Goal: Task Accomplishment & Management: Manage account settings

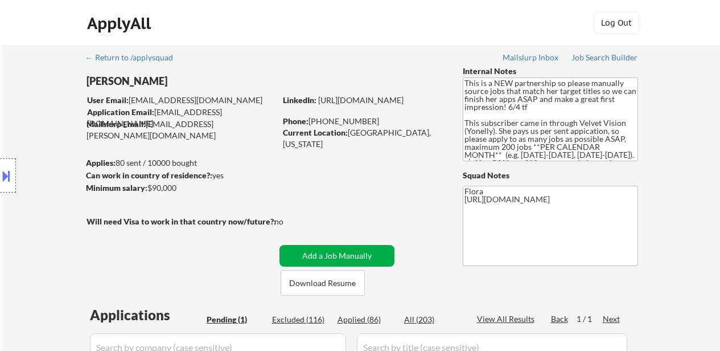
select select ""pending""
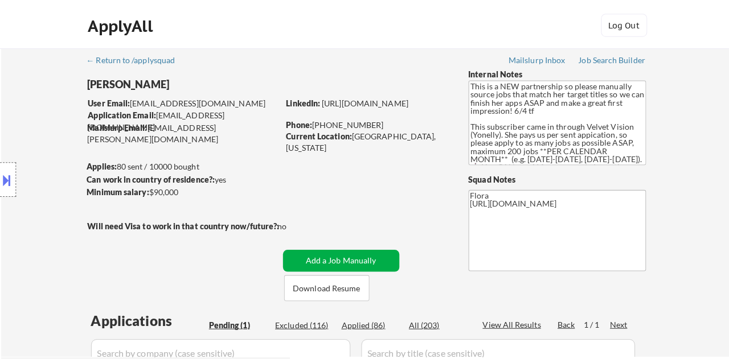
scroll to position [114, 0]
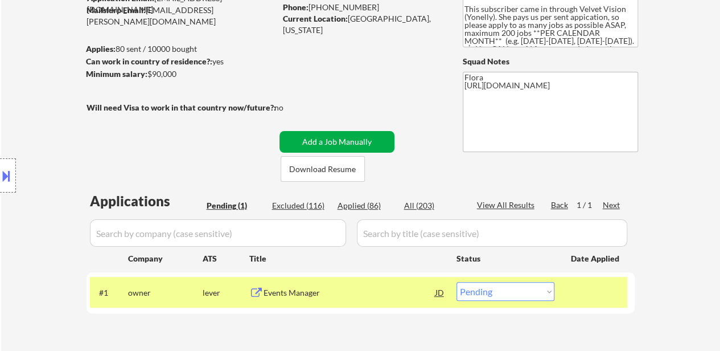
click at [346, 136] on button "Add a Job Manually" at bounding box center [337, 142] width 115 height 22
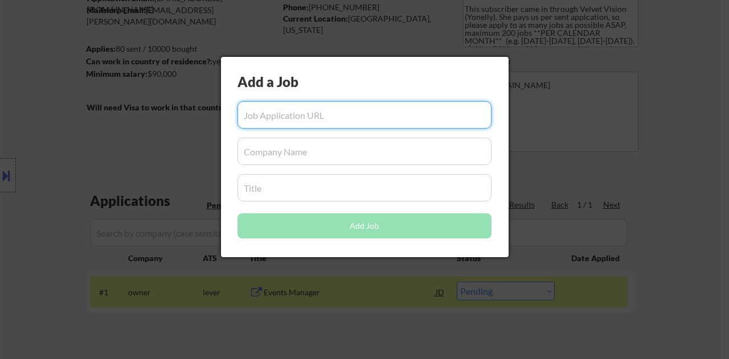
click at [344, 102] on input "input" at bounding box center [364, 114] width 254 height 27
paste input "https://ats.rippling.com/nerdio-careers/jobs/66d66a7a-a112-4416-a215-5da7566fc7…"
type input "https://ats.rippling.com/nerdio-careers/jobs/66d66a7a-a112-4416-a215-5da7566fc7…"
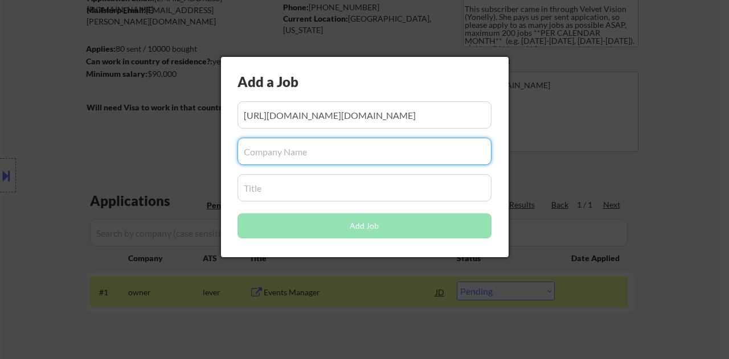
click at [329, 151] on input "input" at bounding box center [364, 151] width 254 height 27
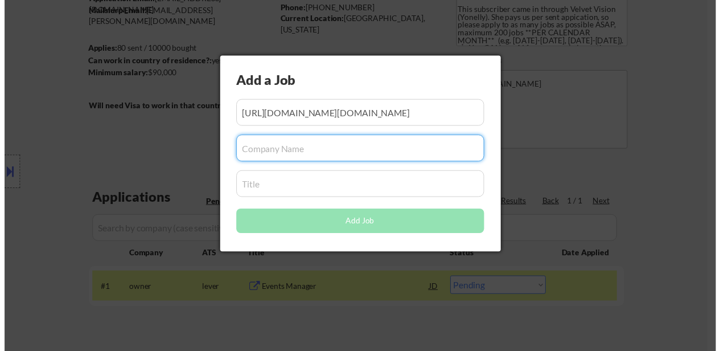
scroll to position [0, 0]
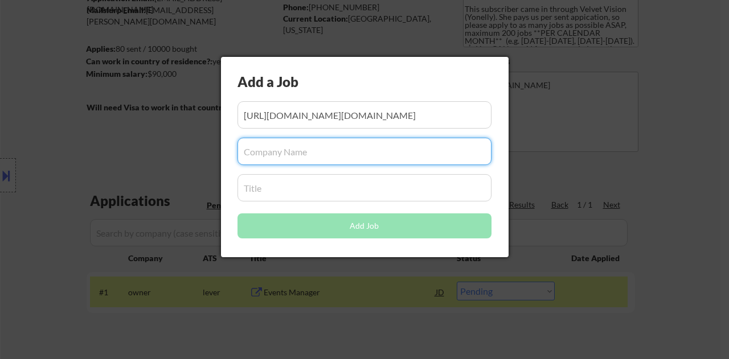
paste input "Nerdio"
type input "Nerdio"
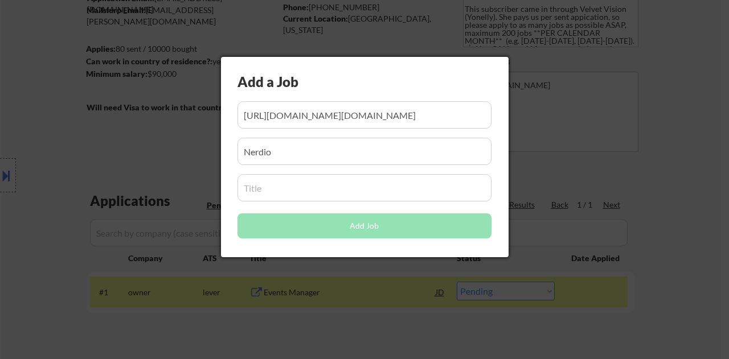
click at [306, 187] on input "input" at bounding box center [364, 187] width 254 height 27
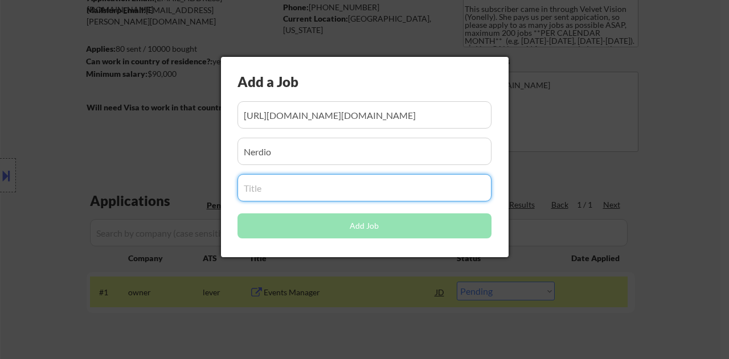
paste input "Enterprise Events Manager – Americas"
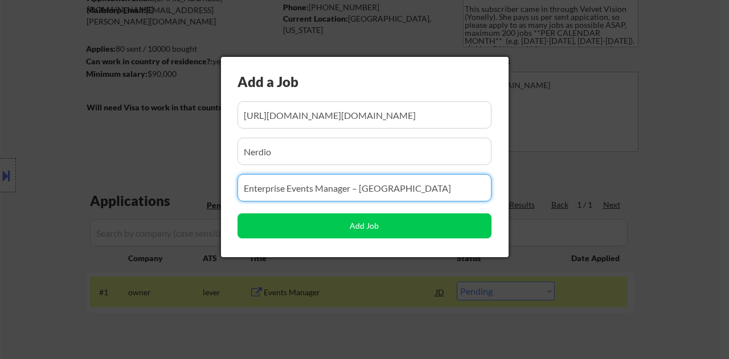
type input "Enterprise Events Manager – Americas"
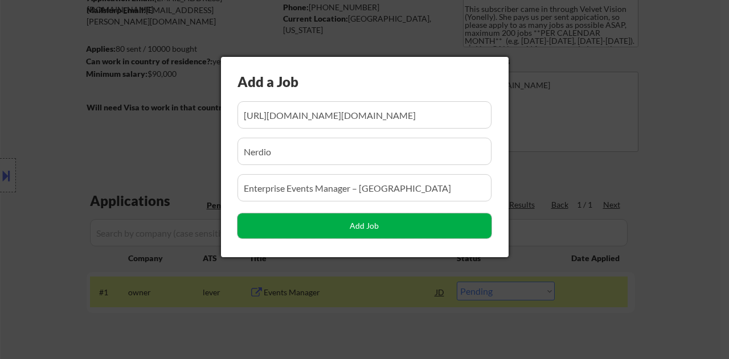
click at [371, 232] on button "Add Job" at bounding box center [364, 225] width 254 height 25
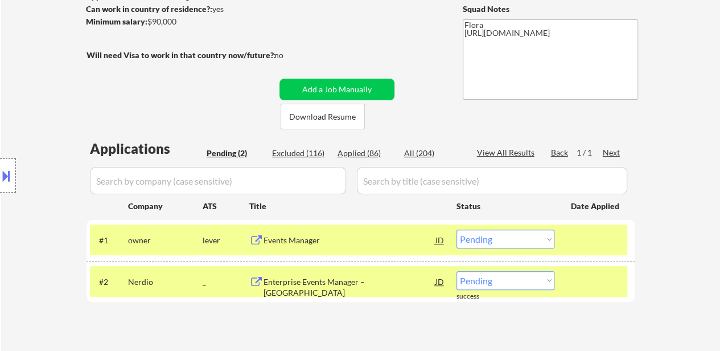
scroll to position [285, 0]
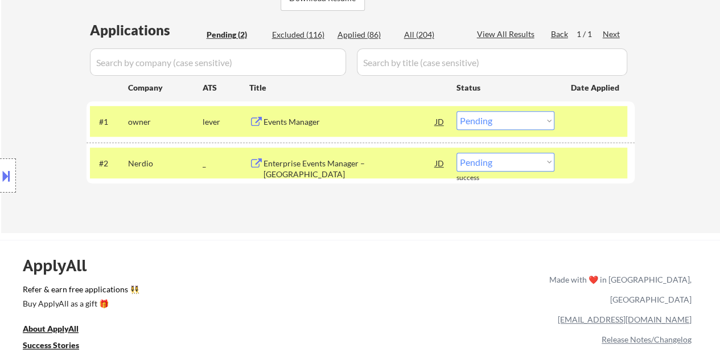
click at [495, 158] on select "Choose an option... Pending Applied Excluded (Questions) Excluded (Expired) Exc…" at bounding box center [506, 162] width 98 height 19
select select ""excluded__other_""
click at [457, 153] on select "Choose an option... Pending Applied Excluded (Questions) Excluded (Expired) Exc…" at bounding box center [506, 162] width 98 height 19
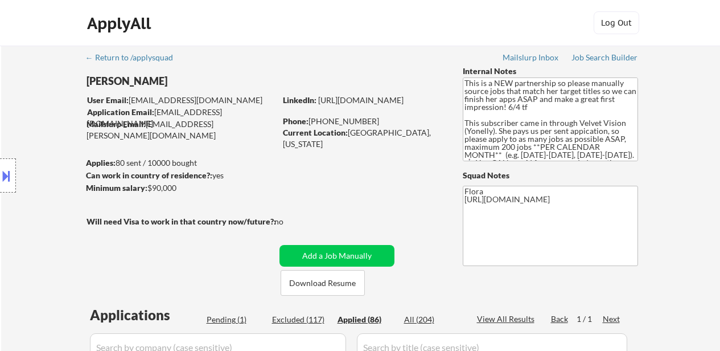
select select ""applied""
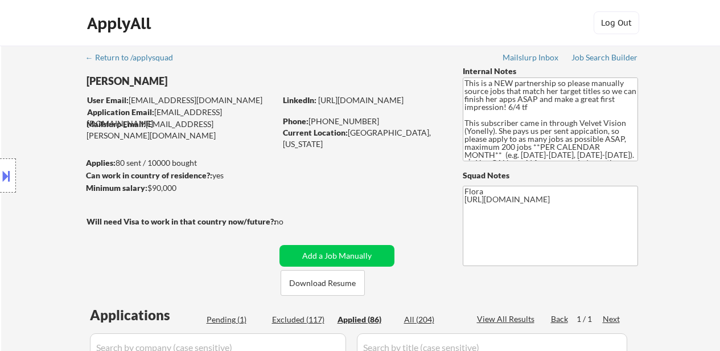
select select ""applied""
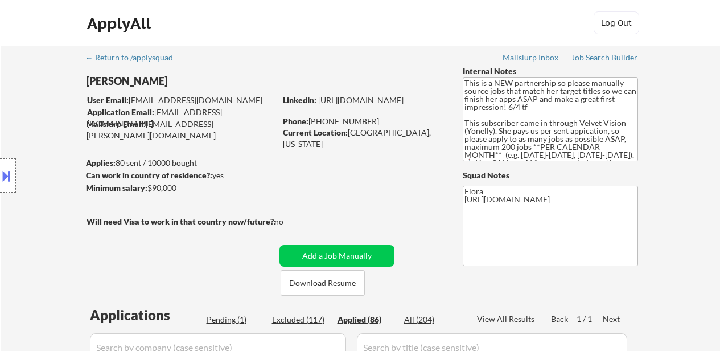
select select ""applied""
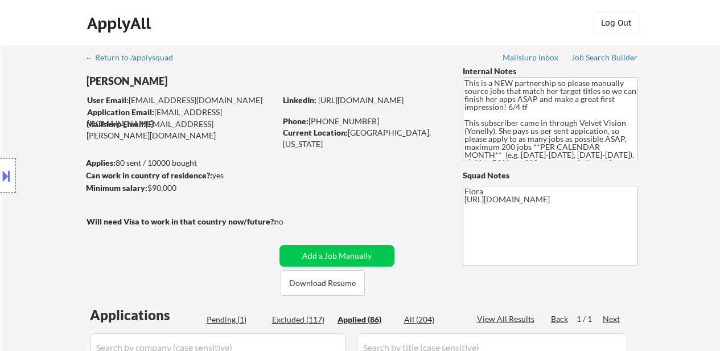
select select ""applied""
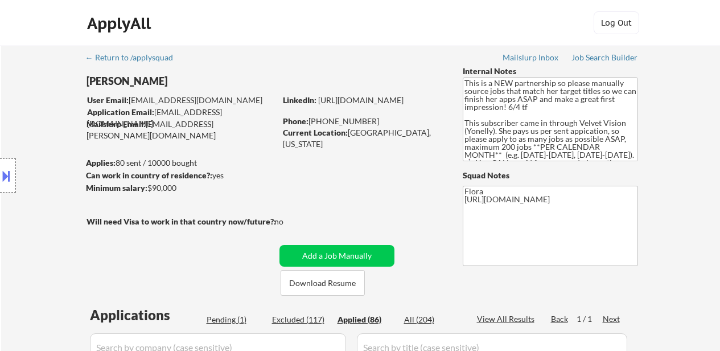
select select ""applied""
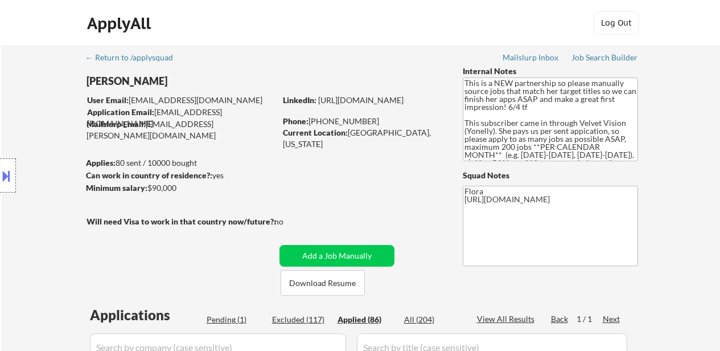
select select ""applied""
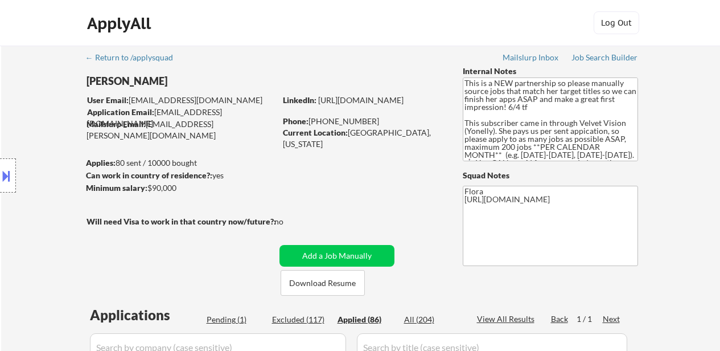
select select ""applied""
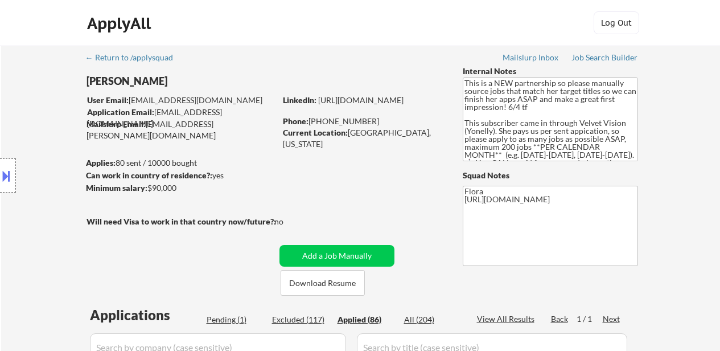
select select ""applied""
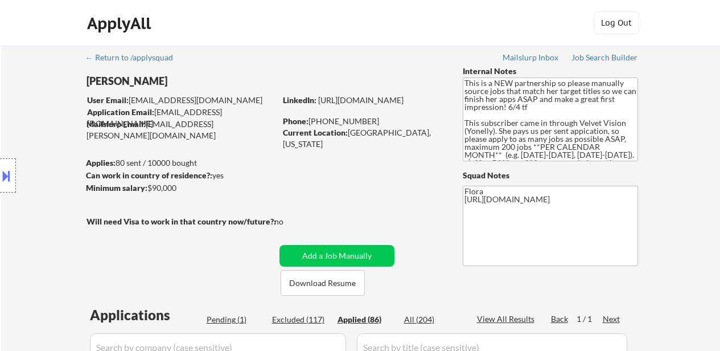
select select ""applied""
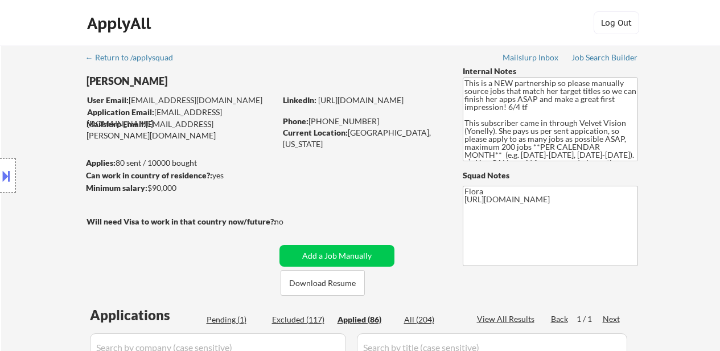
select select ""applied""
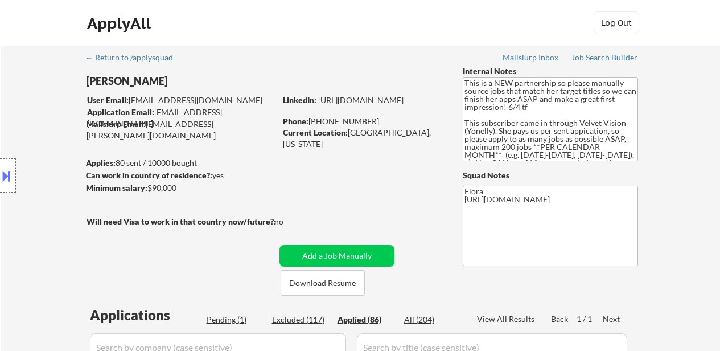
select select ""applied""
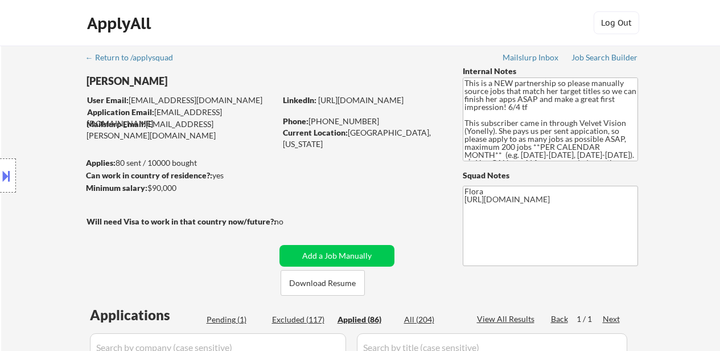
select select ""applied""
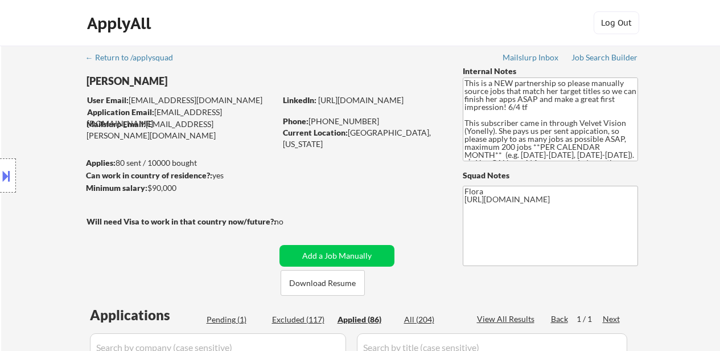
select select ""applied""
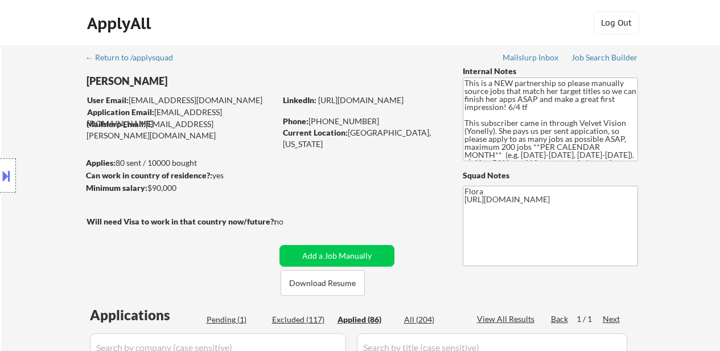
select select ""applied""
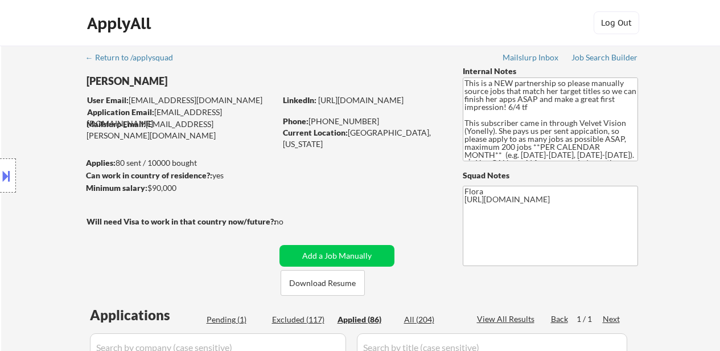
select select ""applied""
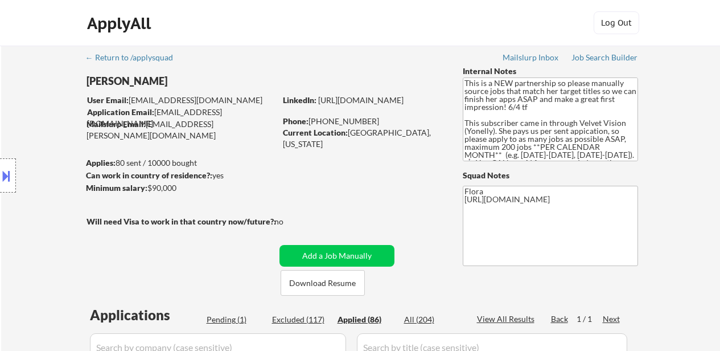
select select ""applied""
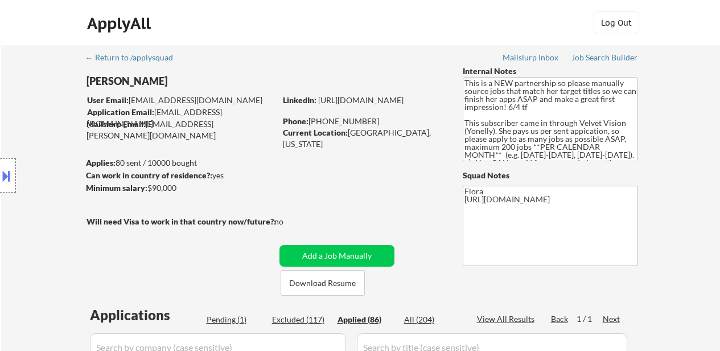
select select ""applied""
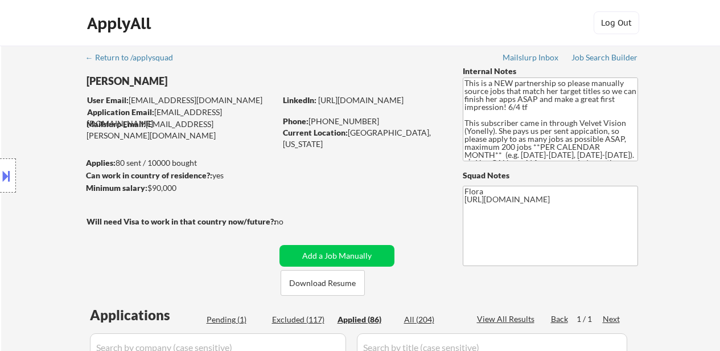
select select ""applied""
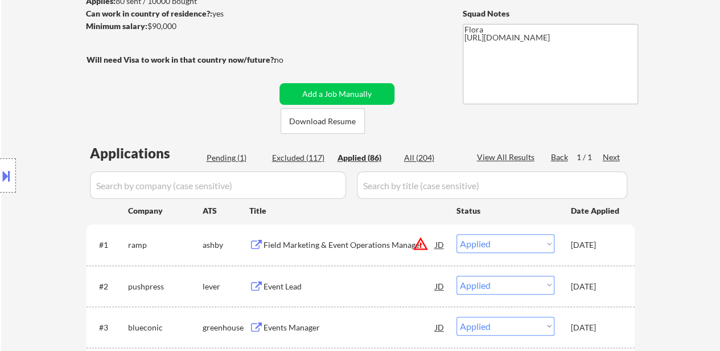
scroll to position [228, 0]
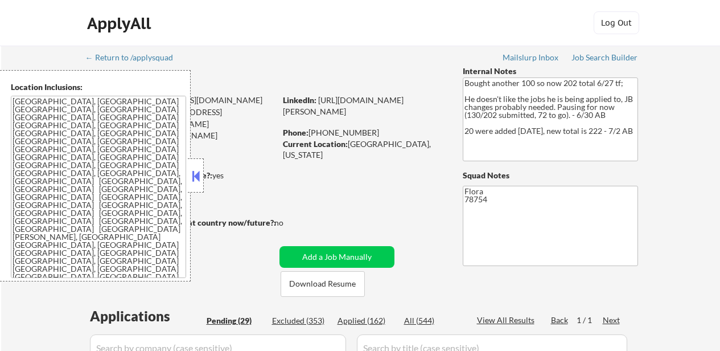
select select ""pending""
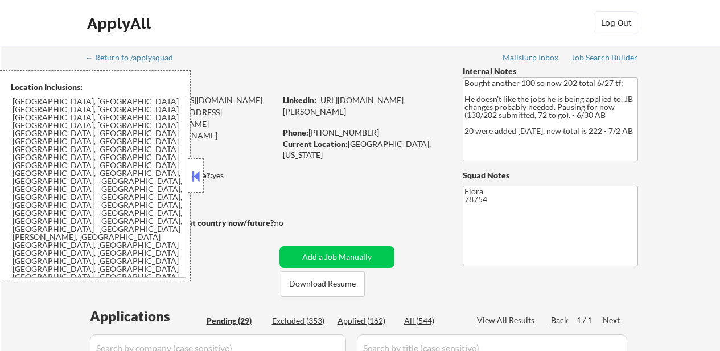
select select ""pending""
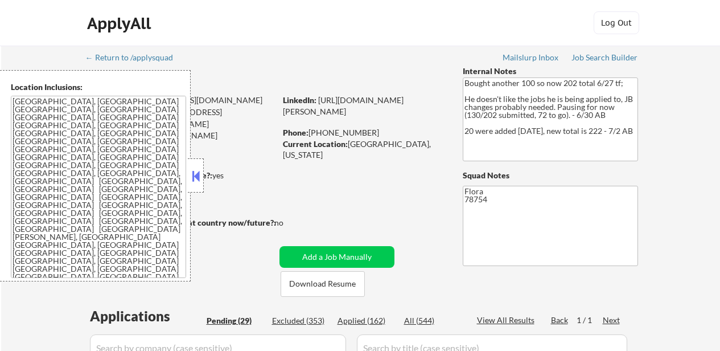
select select ""pending""
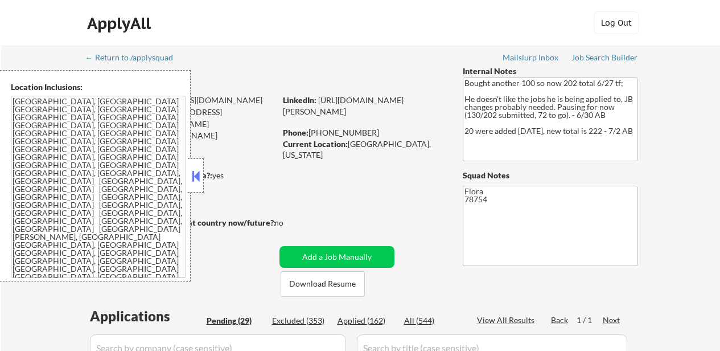
select select ""pending""
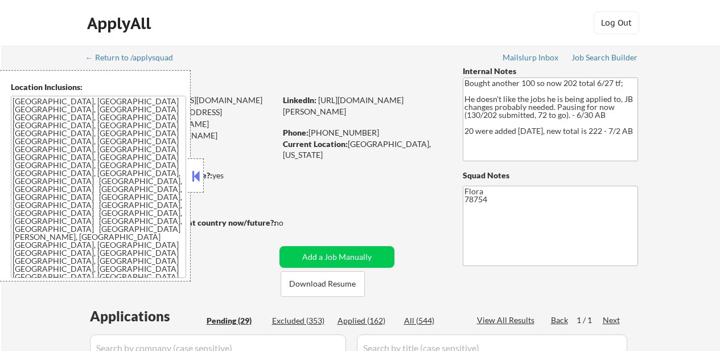
select select ""pending""
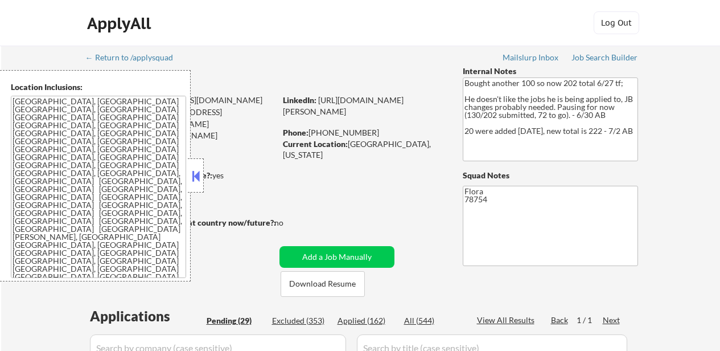
select select ""pending""
click at [195, 175] on button at bounding box center [196, 175] width 13 height 17
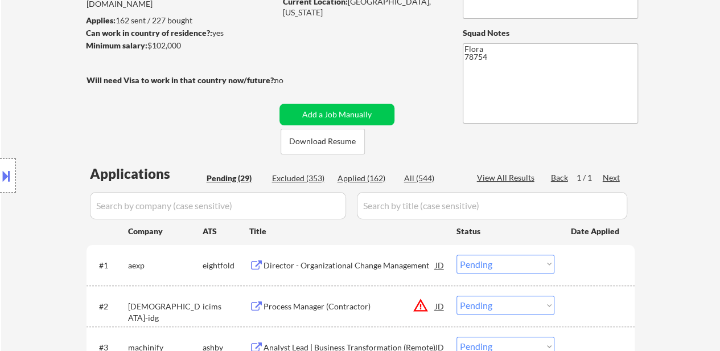
scroll to position [228, 0]
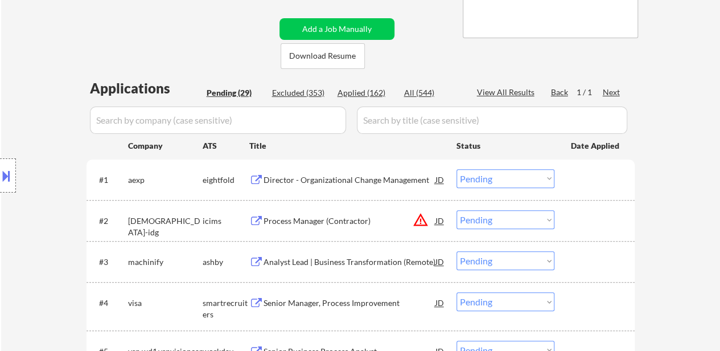
click at [388, 179] on div "Director - Organizational Change Management" at bounding box center [350, 179] width 172 height 11
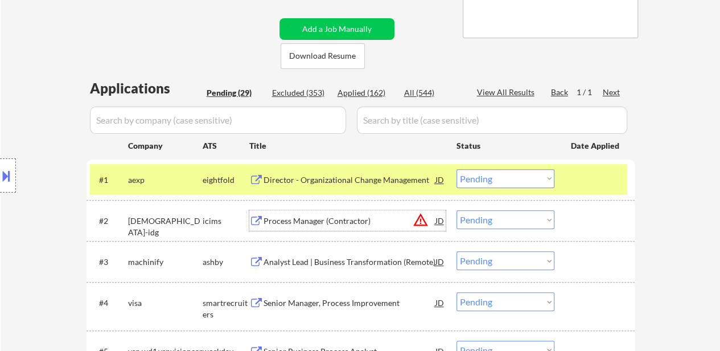
click at [361, 226] on div "Process Manager (Contractor)" at bounding box center [350, 220] width 172 height 20
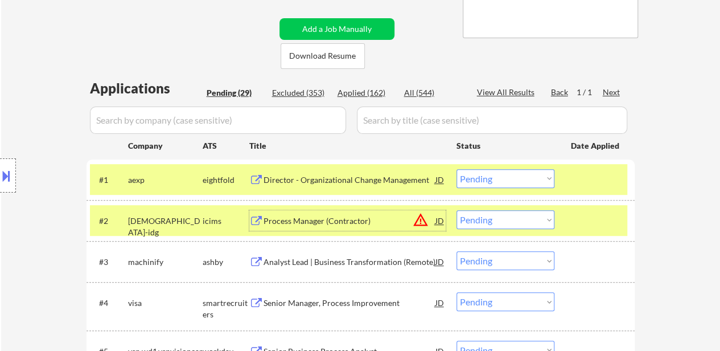
click at [509, 178] on select "Choose an option... Pending Applied Excluded (Questions) Excluded (Expired) Exc…" at bounding box center [506, 178] width 98 height 19
click at [457, 169] on select "Choose an option... Pending Applied Excluded (Questions) Excluded (Expired) Exc…" at bounding box center [506, 178] width 98 height 19
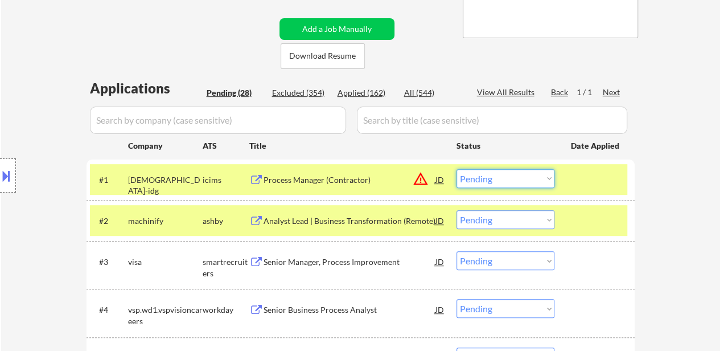
click at [530, 175] on select "Choose an option... Pending Applied Excluded (Questions) Excluded (Expired) Exc…" at bounding box center [506, 178] width 98 height 19
click at [457, 169] on select "Choose an option... Pending Applied Excluded (Questions) Excluded (Expired) Exc…" at bounding box center [506, 178] width 98 height 19
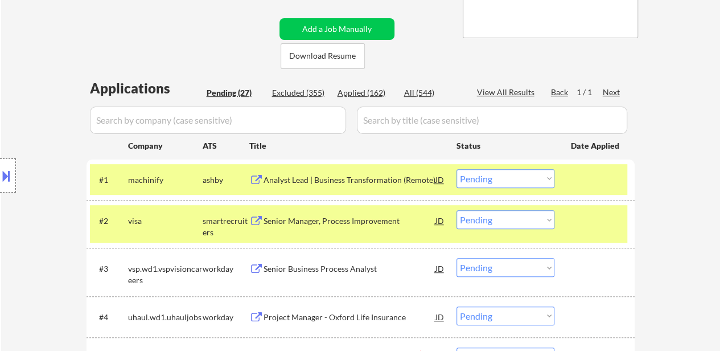
click at [580, 185] on div at bounding box center [596, 179] width 50 height 20
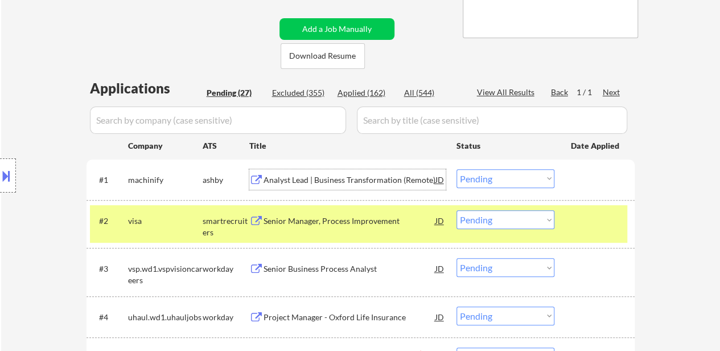
click at [322, 180] on div "Analyst Lead | Business Transformation (Remote)" at bounding box center [350, 179] width 172 height 11
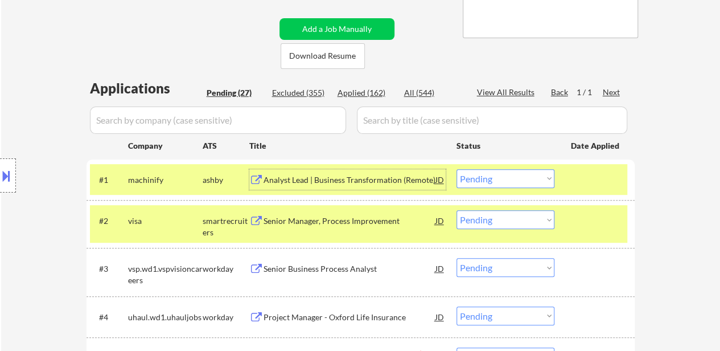
click at [539, 178] on select "Choose an option... Pending Applied Excluded (Questions) Excluded (Expired) Exc…" at bounding box center [506, 178] width 98 height 19
click at [457, 169] on select "Choose an option... Pending Applied Excluded (Questions) Excluded (Expired) Exc…" at bounding box center [506, 178] width 98 height 19
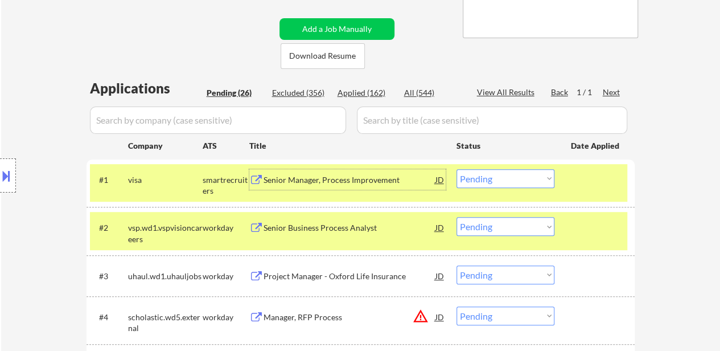
click at [375, 184] on div "Senior Manager, Process Improvement" at bounding box center [350, 179] width 172 height 11
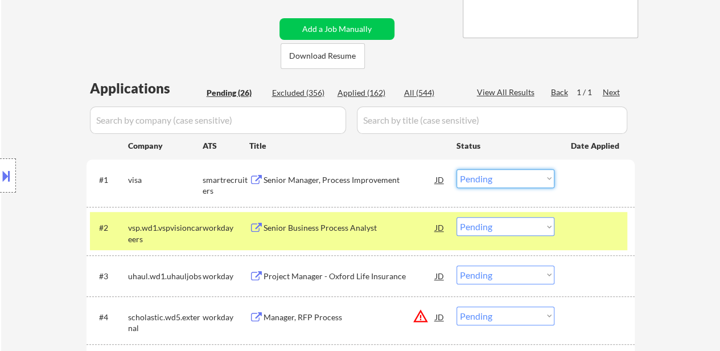
click at [496, 177] on select "Choose an option... Pending Applied Excluded (Questions) Excluded (Expired) Exc…" at bounding box center [506, 178] width 98 height 19
click at [457, 169] on select "Choose an option... Pending Applied Excluded (Questions) Excluded (Expired) Exc…" at bounding box center [506, 178] width 98 height 19
click at [334, 225] on div "Senior Business Process Analyst" at bounding box center [350, 227] width 172 height 11
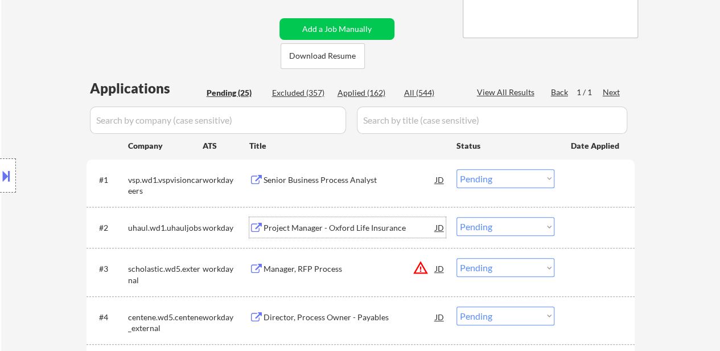
click at [299, 224] on div "Project Manager - Oxford Life Insurance" at bounding box center [350, 227] width 172 height 11
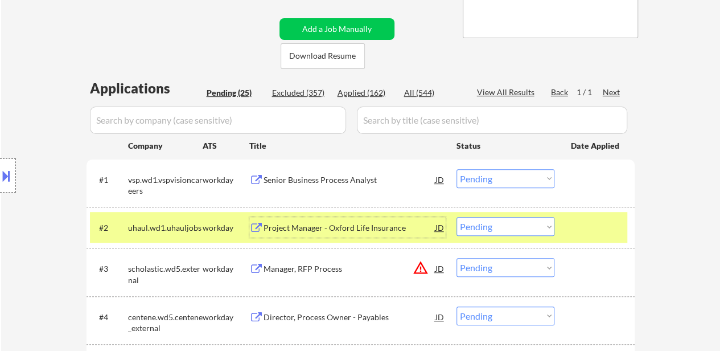
click at [503, 173] on select "Choose an option... Pending Applied Excluded (Questions) Excluded (Expired) Exc…" at bounding box center [506, 178] width 98 height 19
click at [457, 169] on select "Choose an option... Pending Applied Excluded (Questions) Excluded (Expired) Exc…" at bounding box center [506, 178] width 98 height 19
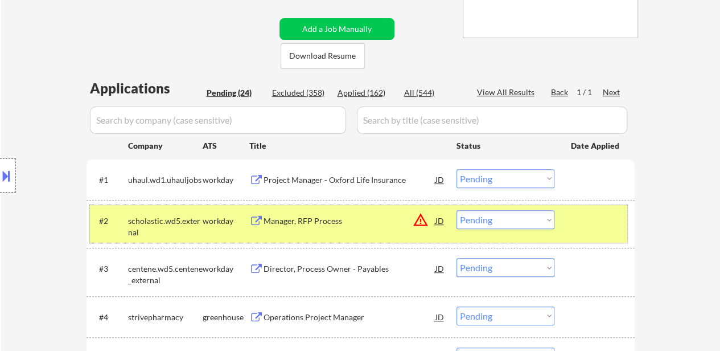
click at [576, 226] on div at bounding box center [596, 220] width 50 height 20
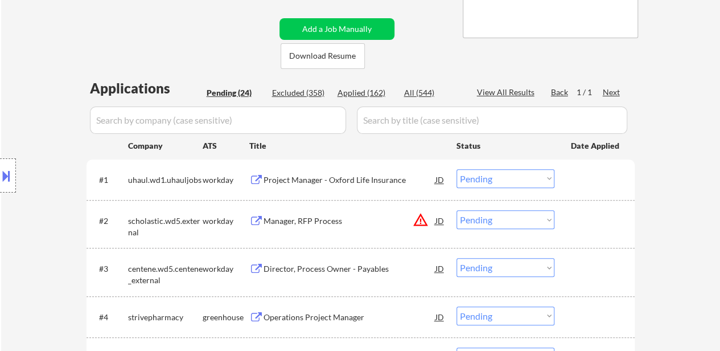
click at [278, 208] on div "#2 scholastic.wd5.external workday Manager, RFP Process JD warning_amber Choose…" at bounding box center [358, 224] width 537 height 38
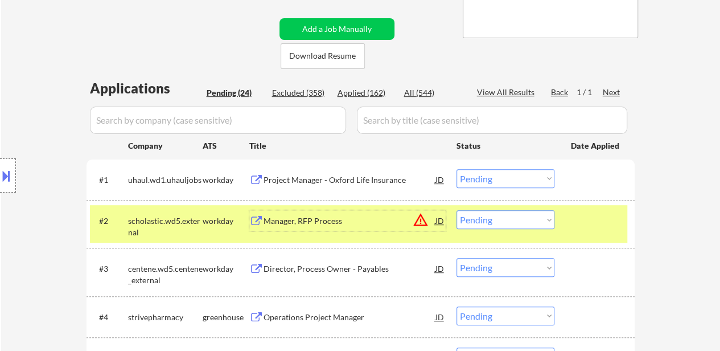
click at [285, 218] on div "Manager, RFP Process" at bounding box center [350, 220] width 172 height 11
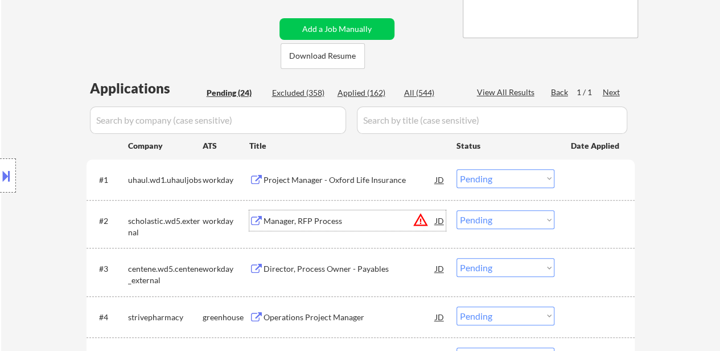
click at [487, 179] on select "Choose an option... Pending Applied Excluded (Questions) Excluded (Expired) Exc…" at bounding box center [506, 178] width 98 height 19
click at [457, 169] on select "Choose an option... Pending Applied Excluded (Questions) Excluded (Expired) Exc…" at bounding box center [506, 178] width 98 height 19
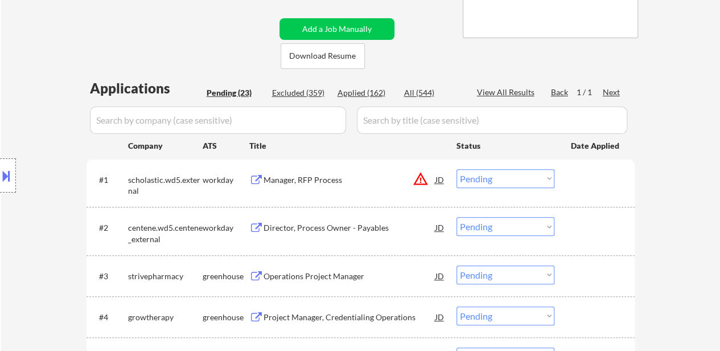
click at [503, 175] on select "Choose an option... Pending Applied Excluded (Questions) Excluded (Expired) Exc…" at bounding box center [506, 178] width 98 height 19
select select ""excluded__salary_""
click at [457, 169] on select "Choose an option... Pending Applied Excluded (Questions) Excluded (Expired) Exc…" at bounding box center [506, 178] width 98 height 19
click at [515, 226] on select "Choose an option... Pending Applied Excluded (Questions) Excluded (Expired) Exc…" at bounding box center [506, 226] width 98 height 19
click at [457, 217] on select "Choose an option... Pending Applied Excluded (Questions) Excluded (Expired) Exc…" at bounding box center [506, 226] width 98 height 19
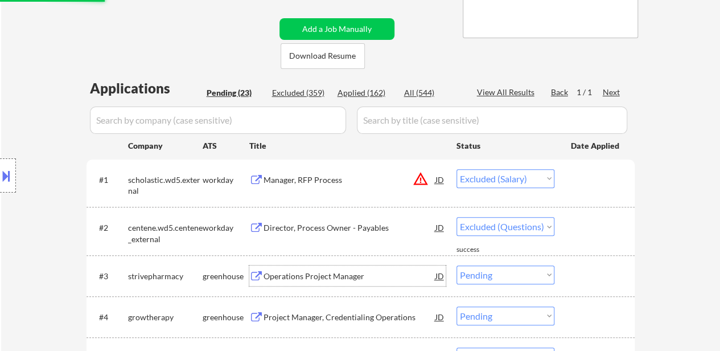
click at [358, 278] on div "Operations Project Manager" at bounding box center [350, 275] width 172 height 11
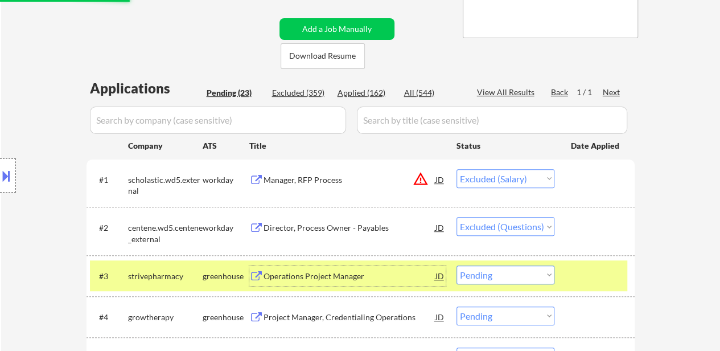
click at [511, 176] on select "Choose an option... Pending Applied Excluded (Questions) Excluded (Expired) Exc…" at bounding box center [506, 178] width 98 height 19
click at [491, 265] on select "Choose an option... Pending Applied Excluded (Questions) Excluded (Expired) Exc…" at bounding box center [506, 274] width 98 height 19
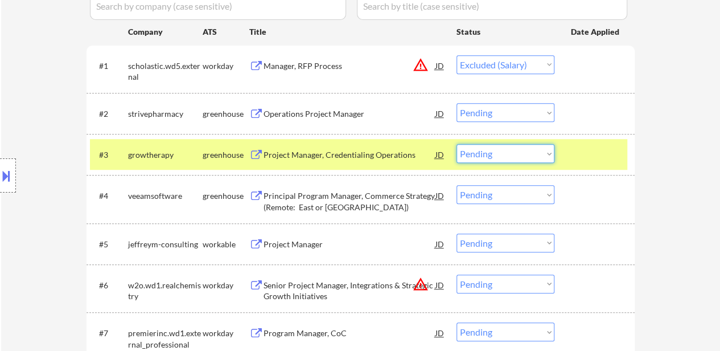
click at [539, 116] on select "Choose an option... Pending Applied Excluded (Questions) Excluded (Expired) Exc…" at bounding box center [506, 112] width 98 height 19
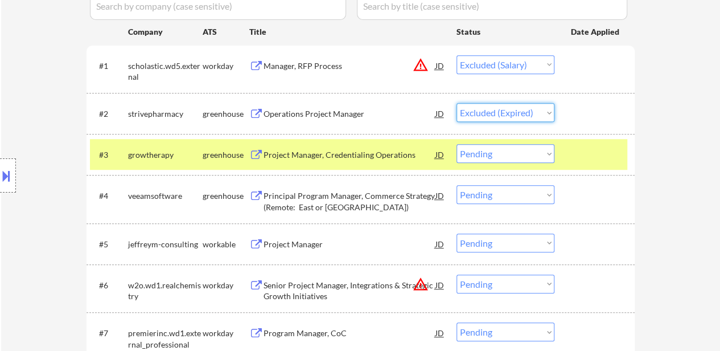
click at [457, 103] on select "Choose an option... Pending Applied Excluded (Questions) Excluded (Expired) Exc…" at bounding box center [506, 112] width 98 height 19
select select ""pending""
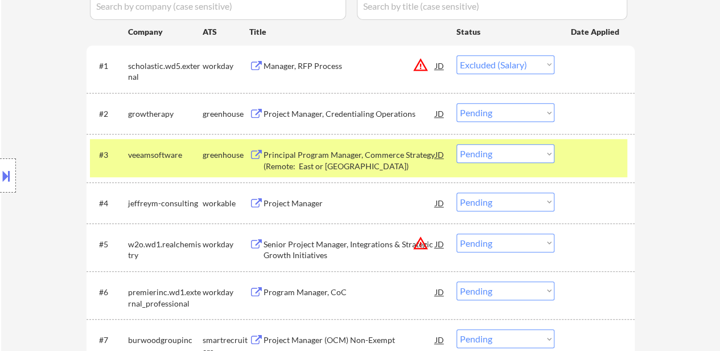
click at [569, 150] on div "#3 veeamsoftware greenhouse Principal Program Manager, Commerce Strategy (Remot…" at bounding box center [358, 158] width 537 height 38
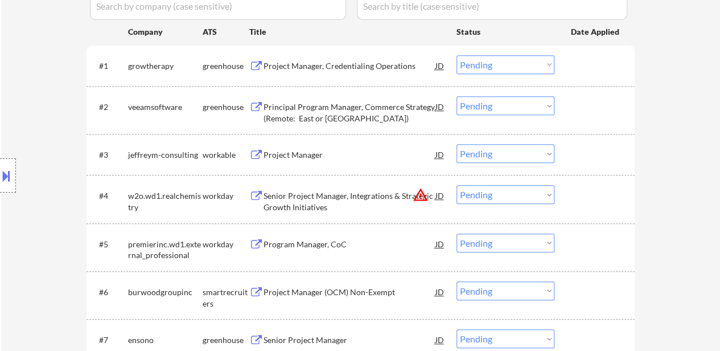
click at [376, 64] on div "Project Manager, Credentialing Operations" at bounding box center [350, 65] width 172 height 11
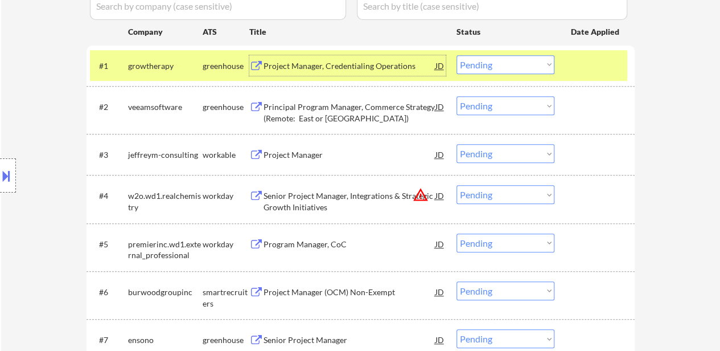
click at [503, 64] on select "Choose an option... Pending Applied Excluded (Questions) Excluded (Expired) Exc…" at bounding box center [506, 64] width 98 height 19
click at [457, 55] on select "Choose an option... Pending Applied Excluded (Questions) Excluded (Expired) Exc…" at bounding box center [506, 64] width 98 height 19
click at [315, 108] on div "Principal Program Manager, Commerce Strategy (Remote: East or Central US)" at bounding box center [350, 112] width 172 height 22
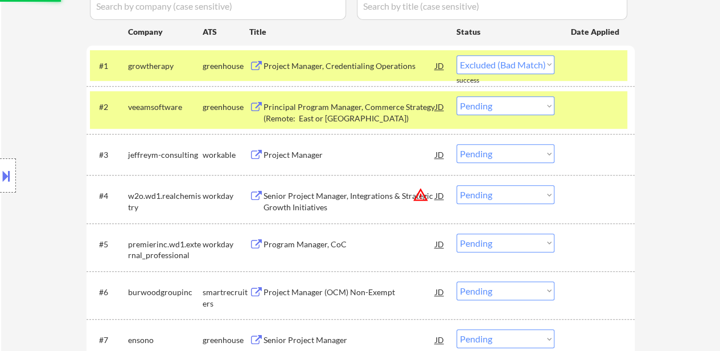
select select ""pending""
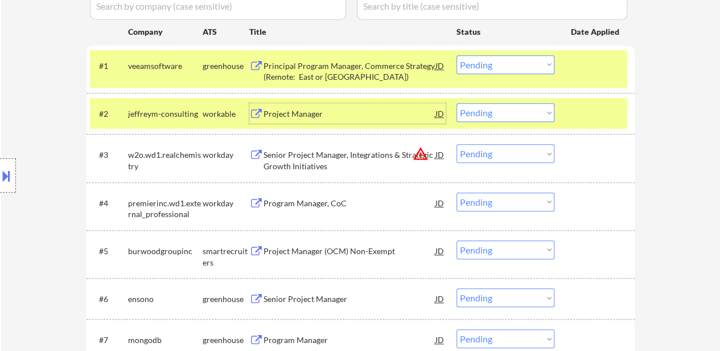
click at [586, 110] on div at bounding box center [596, 113] width 50 height 20
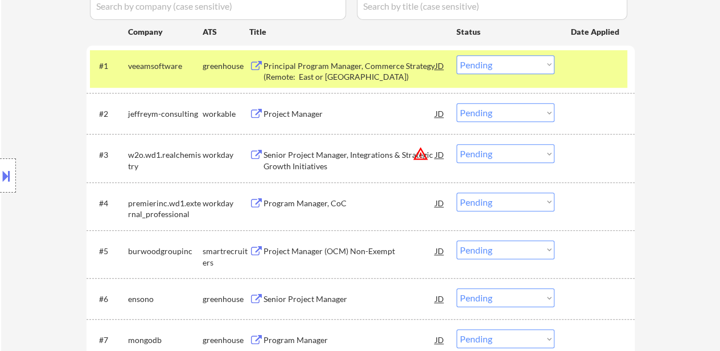
click at [290, 112] on div "Project Manager" at bounding box center [350, 113] width 172 height 11
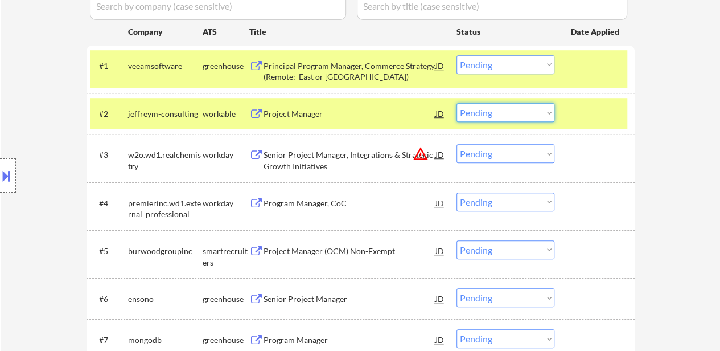
click at [482, 111] on select "Choose an option... Pending Applied Excluded (Questions) Excluded (Expired) Exc…" at bounding box center [506, 112] width 98 height 19
click at [457, 103] on select "Choose an option... Pending Applied Excluded (Questions) Excluded (Expired) Exc…" at bounding box center [506, 112] width 98 height 19
select select ""pending""
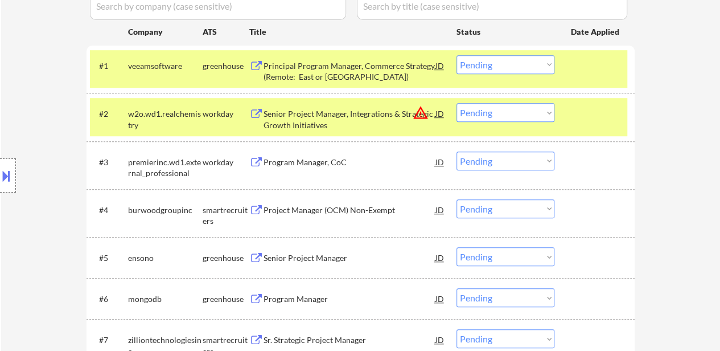
click at [570, 114] on div "#2 w2o.wd1.realchemistry workday Senior Project Manager, Integrations & Strateg…" at bounding box center [358, 117] width 537 height 38
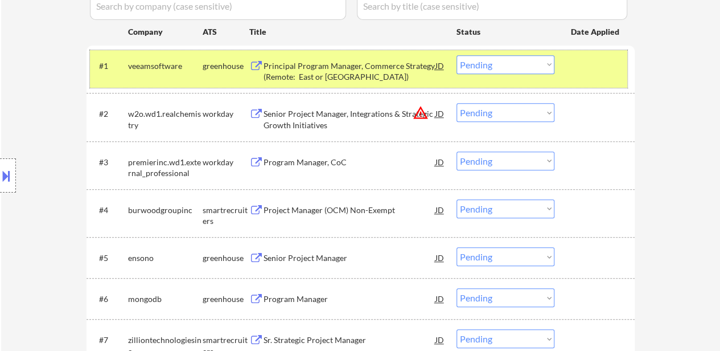
click at [582, 75] on div at bounding box center [596, 65] width 50 height 20
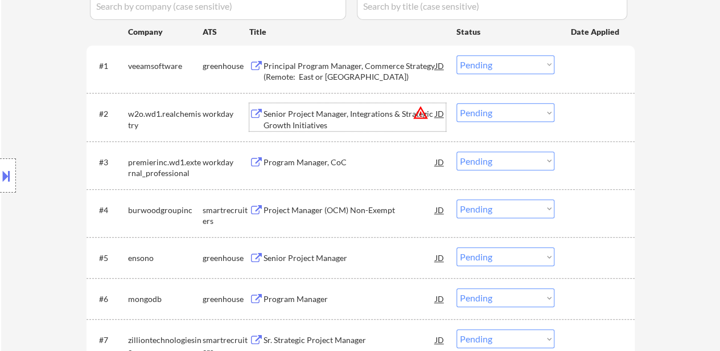
click at [292, 124] on div "Senior Project Manager, Integrations & Strategic Growth Initiatives" at bounding box center [350, 119] width 172 height 22
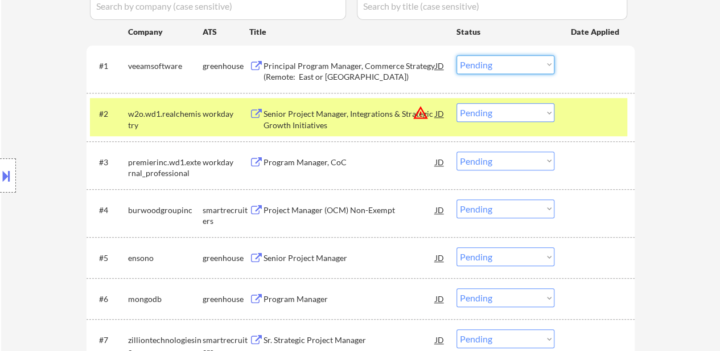
drag, startPoint x: 477, startPoint y: 62, endPoint x: 479, endPoint y: 70, distance: 8.3
click at [477, 62] on select "Choose an option... Pending Applied Excluded (Questions) Excluded (Expired) Exc…" at bounding box center [506, 64] width 98 height 19
click at [457, 55] on select "Choose an option... Pending Applied Excluded (Questions) Excluded (Expired) Exc…" at bounding box center [506, 64] width 98 height 19
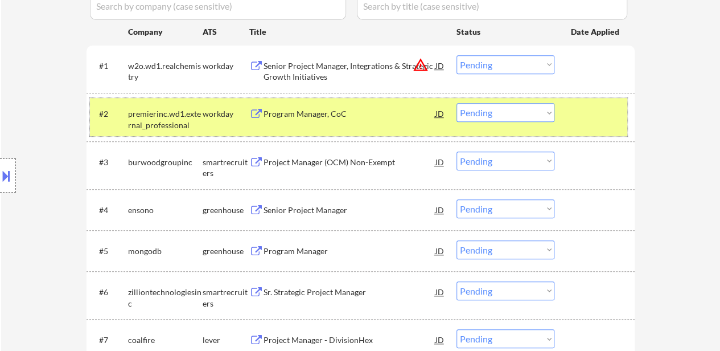
click at [576, 116] on div at bounding box center [596, 113] width 50 height 20
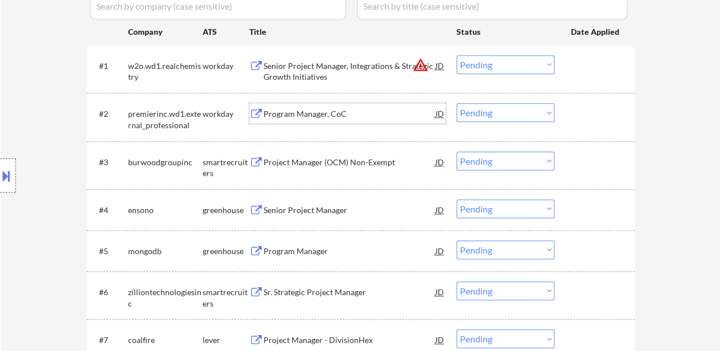
click at [295, 116] on div "Program Manager, CoC" at bounding box center [350, 113] width 172 height 11
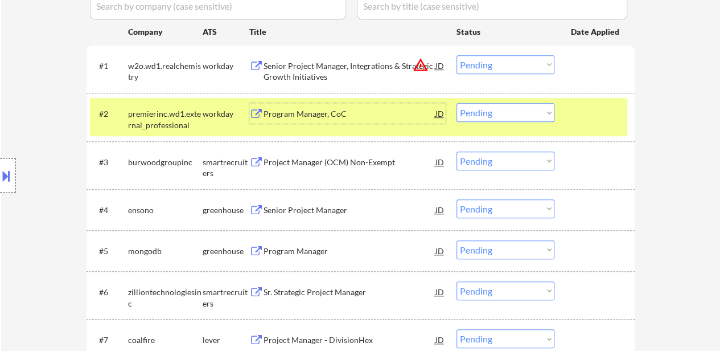
click at [496, 65] on select "Choose an option... Pending Applied Excluded (Questions) Excluded (Expired) Exc…" at bounding box center [506, 64] width 98 height 19
click at [457, 55] on select "Choose an option... Pending Applied Excluded (Questions) Excluded (Expired) Exc…" at bounding box center [506, 64] width 98 height 19
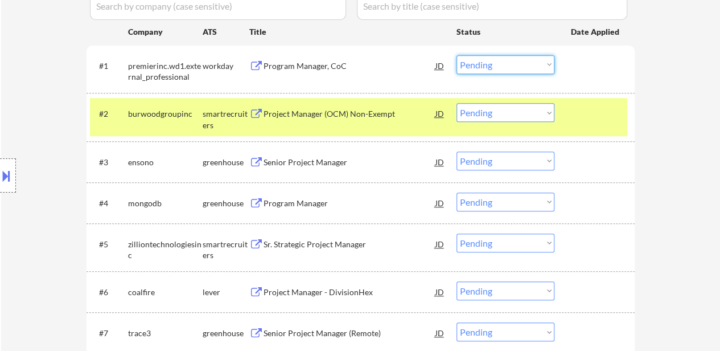
click at [507, 59] on select "Choose an option... Pending Applied Excluded (Questions) Excluded (Expired) Exc…" at bounding box center [506, 64] width 98 height 19
click at [457, 55] on select "Choose an option... Pending Applied Excluded (Questions) Excluded (Expired) Exc…" at bounding box center [506, 64] width 98 height 19
click at [325, 110] on div "Project Manager (OCM) Non-Exempt" at bounding box center [350, 113] width 172 height 11
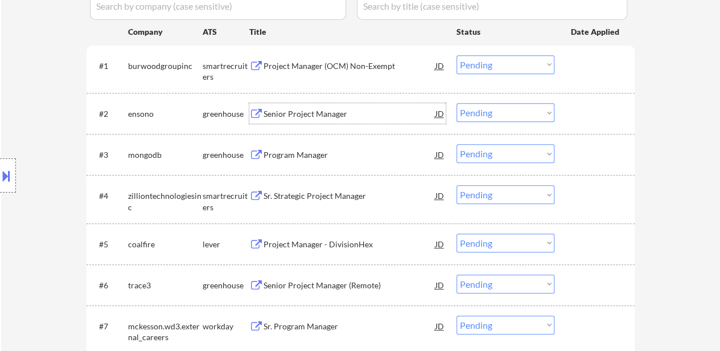
click at [520, 57] on select "Choose an option... Pending Applied Excluded (Questions) Excluded (Expired) Exc…" at bounding box center [506, 64] width 98 height 19
click at [457, 55] on select "Choose an option... Pending Applied Excluded (Questions) Excluded (Expired) Exc…" at bounding box center [506, 64] width 98 height 19
click at [328, 112] on div "Senior Project Manager" at bounding box center [350, 113] width 172 height 11
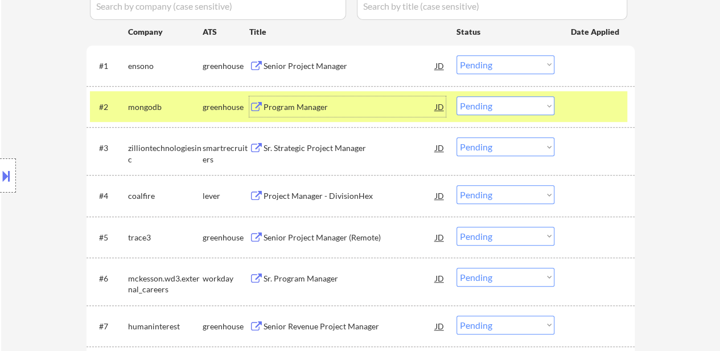
click at [595, 109] on div at bounding box center [596, 106] width 50 height 20
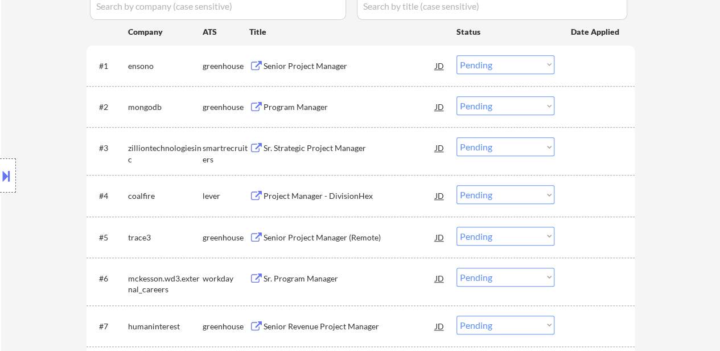
click at [286, 110] on div "Program Manager" at bounding box center [350, 106] width 172 height 11
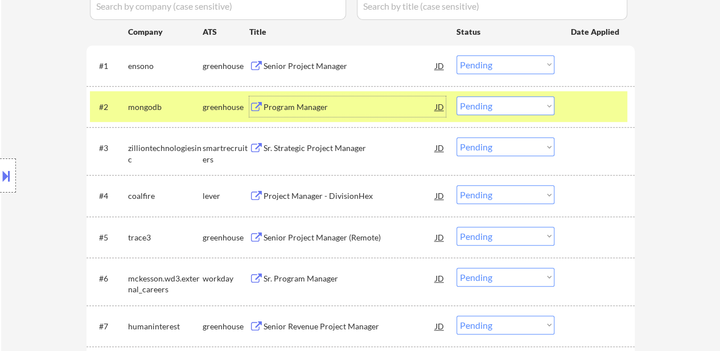
click at [521, 67] on select "Choose an option... Pending Applied Excluded (Questions) Excluded (Expired) Exc…" at bounding box center [506, 64] width 98 height 19
click at [457, 55] on select "Choose an option... Pending Applied Excluded (Questions) Excluded (Expired) Exc…" at bounding box center [506, 64] width 98 height 19
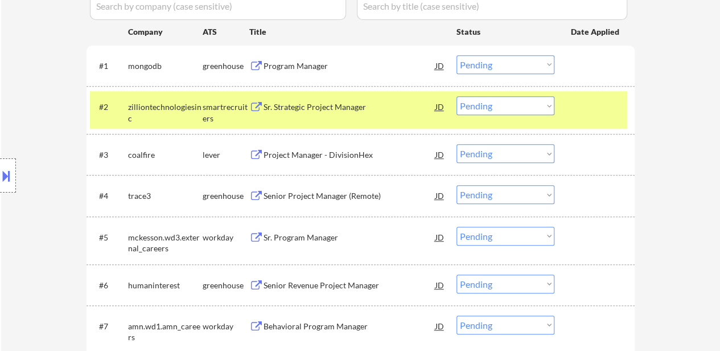
click at [562, 111] on div "#2 zilliontechnologiesinc smartrecruiters Sr. Strategic Project Manager JD warn…" at bounding box center [358, 110] width 537 height 38
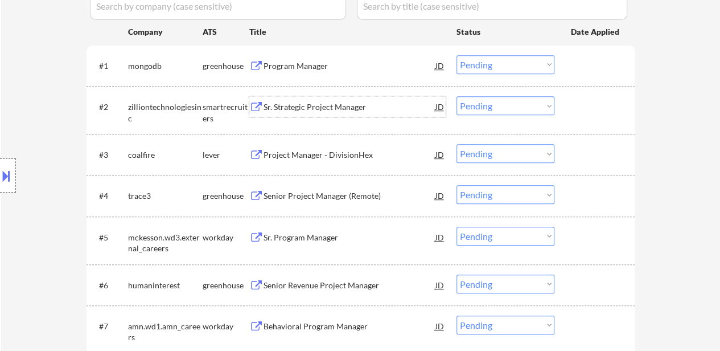
click at [307, 114] on div "Sr. Strategic Project Manager" at bounding box center [350, 106] width 172 height 20
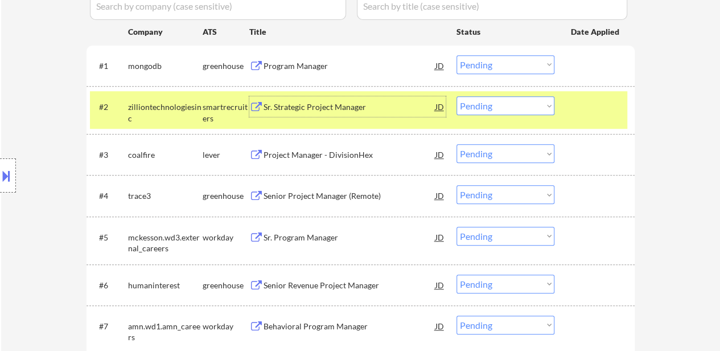
click at [544, 61] on select "Choose an option... Pending Applied Excluded (Questions) Excluded (Expired) Exc…" at bounding box center [506, 64] width 98 height 19
click at [457, 55] on select "Choose an option... Pending Applied Excluded (Questions) Excluded (Expired) Exc…" at bounding box center [506, 64] width 98 height 19
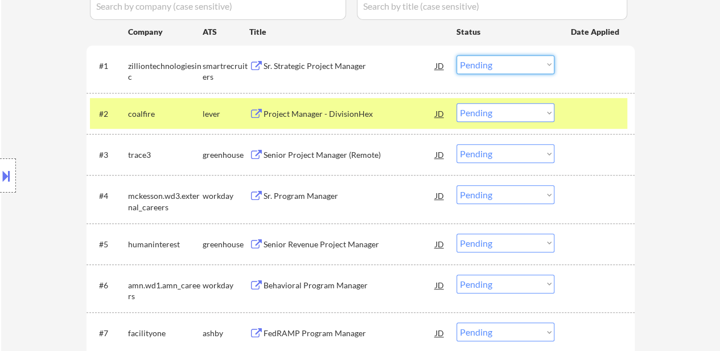
click at [509, 69] on select "Choose an option... Pending Applied Excluded (Questions) Excluded (Expired) Exc…" at bounding box center [506, 64] width 98 height 19
click at [457, 55] on select "Choose an option... Pending Applied Excluded (Questions) Excluded (Expired) Exc…" at bounding box center [506, 64] width 98 height 19
click at [322, 119] on div "Project Manager - DivisionHex" at bounding box center [350, 113] width 172 height 11
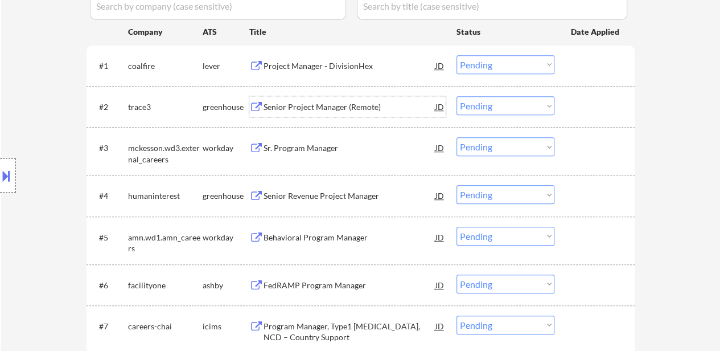
click at [394, 100] on div "Senior Project Manager (Remote)" at bounding box center [350, 106] width 172 height 20
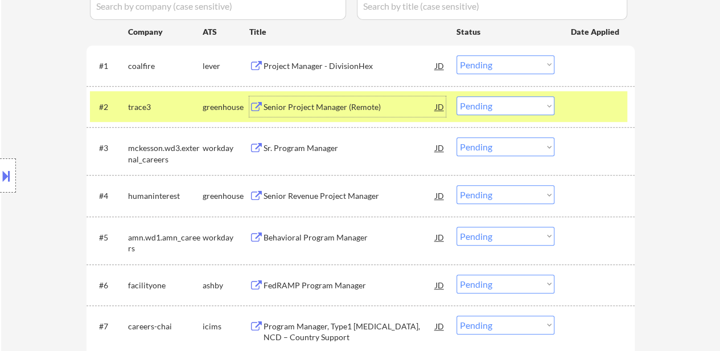
click at [523, 68] on select "Choose an option... Pending Applied Excluded (Questions) Excluded (Expired) Exc…" at bounding box center [506, 64] width 98 height 19
click at [457, 55] on select "Choose an option... Pending Applied Excluded (Questions) Excluded (Expired) Exc…" at bounding box center [506, 64] width 98 height 19
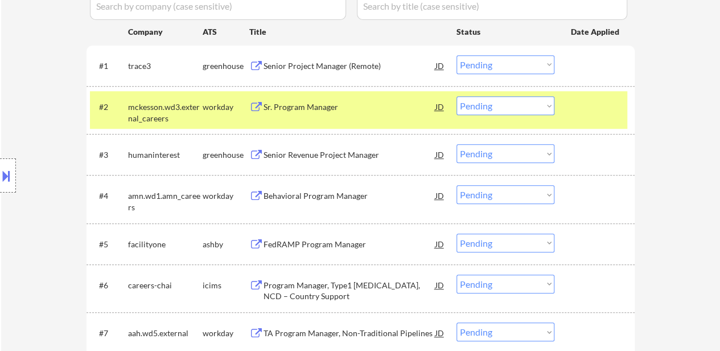
click at [661, 100] on div "← Return to /applysquad Mailslurp Inbox Job Search Builder Michael Lawson User …" at bounding box center [360, 124] width 719 height 841
click at [609, 104] on div at bounding box center [596, 106] width 50 height 20
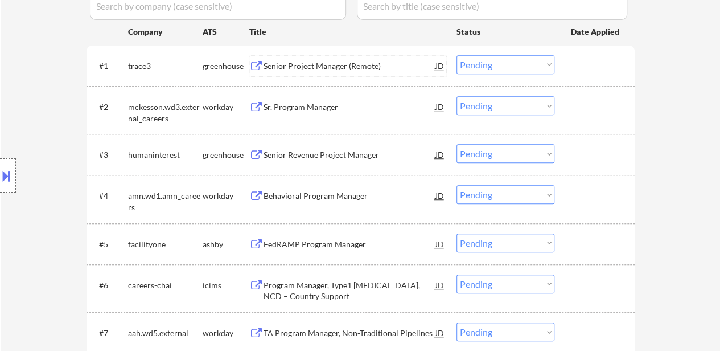
click at [343, 65] on div "Senior Project Manager (Remote)" at bounding box center [350, 65] width 172 height 11
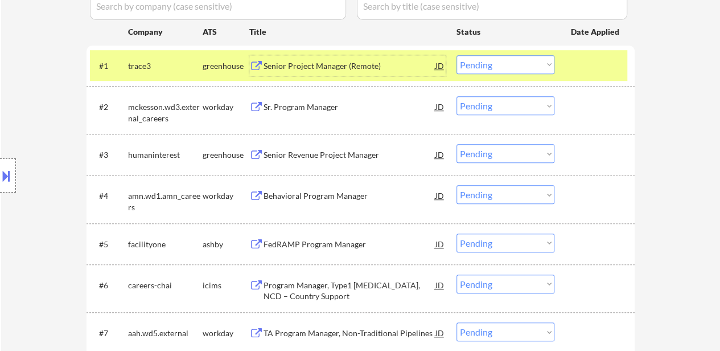
click at [521, 59] on select "Choose an option... Pending Applied Excluded (Questions) Excluded (Expired) Exc…" at bounding box center [506, 64] width 98 height 19
click at [457, 55] on select "Choose an option... Pending Applied Excluded (Questions) Excluded (Expired) Exc…" at bounding box center [506, 64] width 98 height 19
click at [295, 105] on div "Sr. Program Manager" at bounding box center [350, 106] width 172 height 11
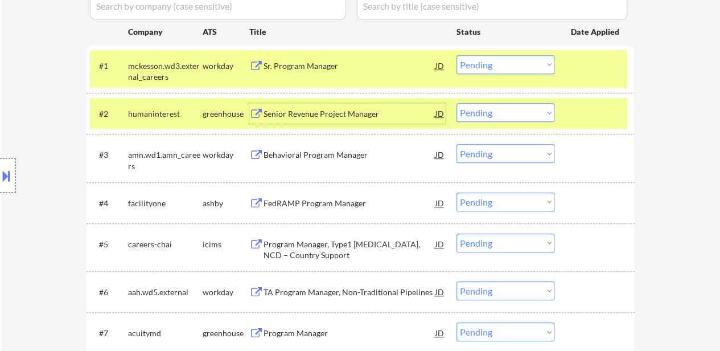
click at [586, 110] on div at bounding box center [596, 113] width 50 height 20
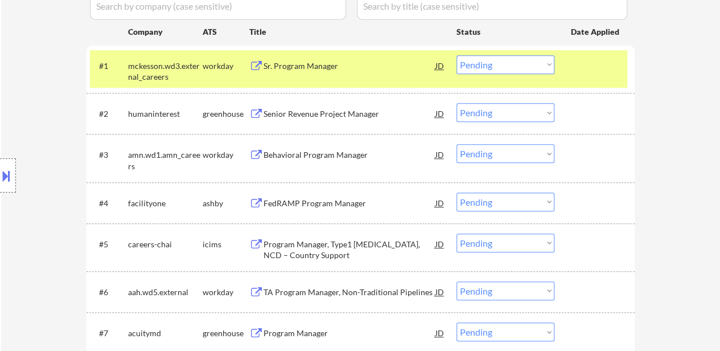
click at [314, 117] on div "Senior Revenue Project Manager" at bounding box center [350, 113] width 172 height 11
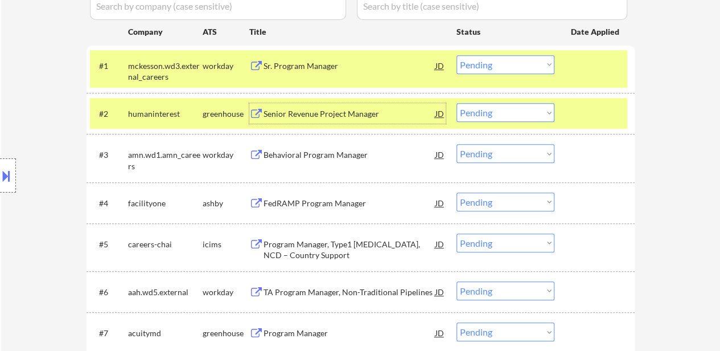
click at [476, 65] on select "Choose an option... Pending Applied Excluded (Questions) Excluded (Expired) Exc…" at bounding box center [506, 64] width 98 height 19
click at [457, 55] on select "Choose an option... Pending Applied Excluded (Questions) Excluded (Expired) Exc…" at bounding box center [506, 64] width 98 height 19
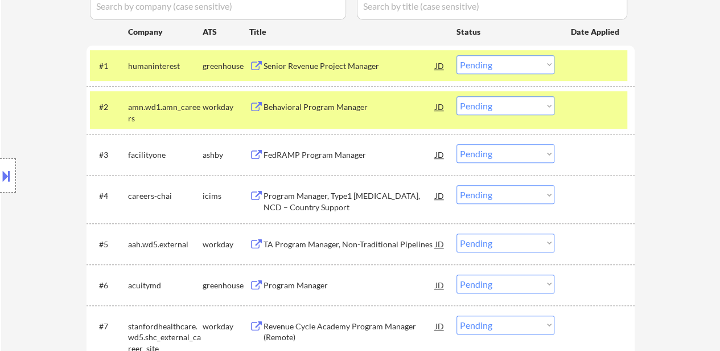
click at [513, 63] on select "Choose an option... Pending Applied Excluded (Questions) Excluded (Expired) Exc…" at bounding box center [506, 64] width 98 height 19
click at [457, 55] on select "Choose an option... Pending Applied Excluded (Questions) Excluded (Expired) Exc…" at bounding box center [506, 64] width 98 height 19
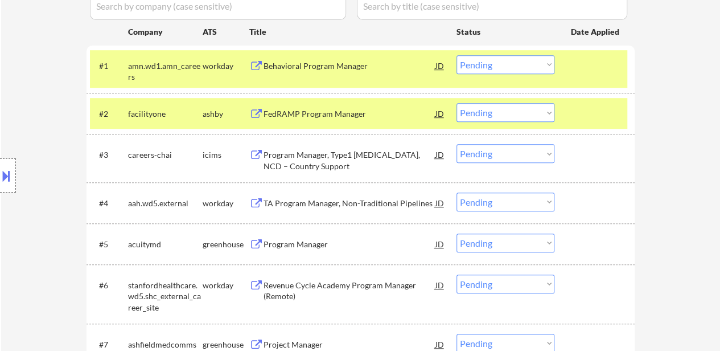
click at [584, 101] on div "#2 facilityone ashby FedRAMP Program Manager JD warning_amber Choose an option.…" at bounding box center [358, 113] width 537 height 31
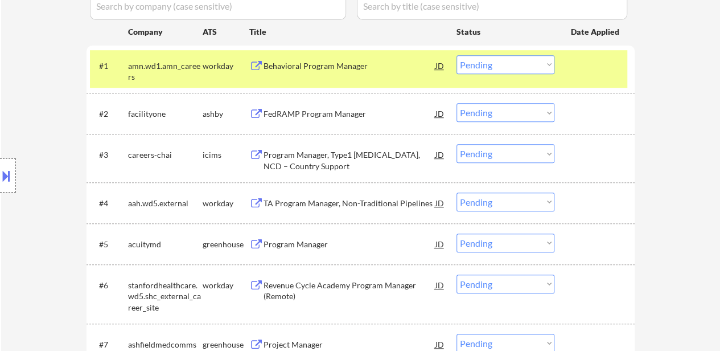
click at [591, 65] on div at bounding box center [596, 65] width 50 height 20
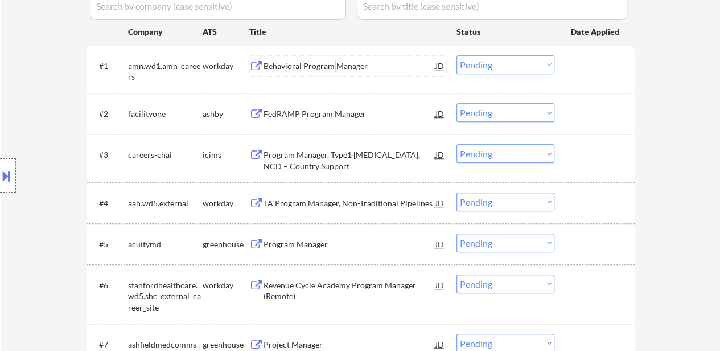
click at [332, 61] on div "Behavioral Program Manager" at bounding box center [350, 65] width 172 height 11
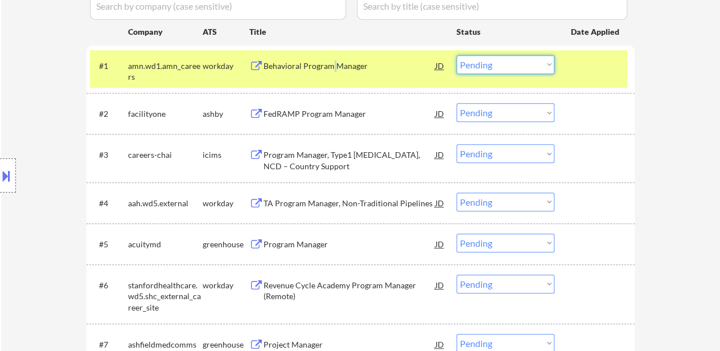
click at [522, 56] on select "Choose an option... Pending Applied Excluded (Questions) Excluded (Expired) Exc…" at bounding box center [506, 64] width 98 height 19
click at [457, 55] on select "Choose an option... Pending Applied Excluded (Questions) Excluded (Expired) Exc…" at bounding box center [506, 64] width 98 height 19
click at [283, 116] on div "FedRAMP Program Manager" at bounding box center [350, 113] width 172 height 11
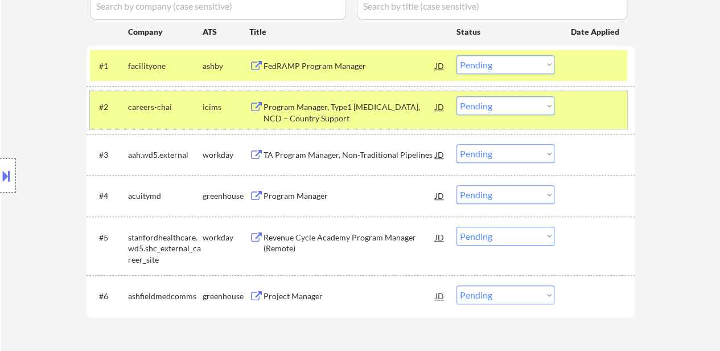
click at [599, 116] on div at bounding box center [596, 106] width 50 height 20
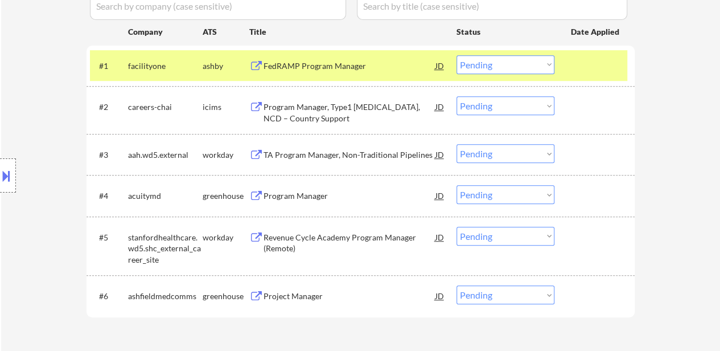
click at [315, 116] on div "Program Manager, Type1 Diabetes, NCD – Country Support" at bounding box center [350, 112] width 172 height 22
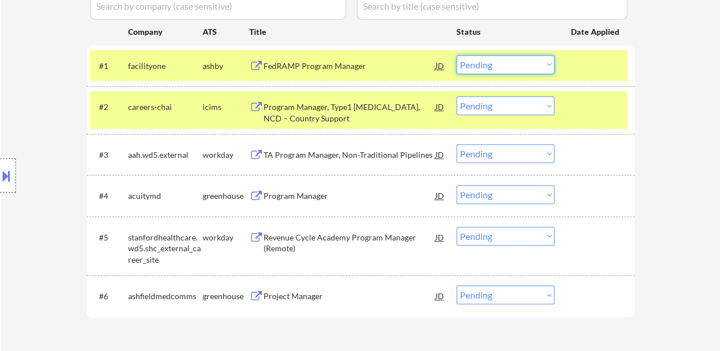
click at [506, 65] on select "Choose an option... Pending Applied Excluded (Questions) Excluded (Expired) Exc…" at bounding box center [506, 64] width 98 height 19
click at [457, 55] on select "Choose an option... Pending Applied Excluded (Questions) Excluded (Expired) Exc…" at bounding box center [506, 64] width 98 height 19
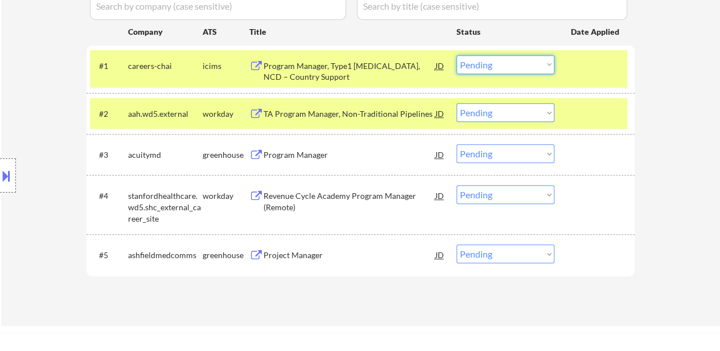
click at [495, 68] on select "Choose an option... Pending Applied Excluded (Questions) Excluded (Expired) Exc…" at bounding box center [506, 64] width 98 height 19
click at [457, 55] on select "Choose an option... Pending Applied Excluded (Questions) Excluded (Expired) Exc…" at bounding box center [506, 64] width 98 height 19
click at [331, 114] on div "TA Program Manager, Non-Traditional Pipelines" at bounding box center [350, 113] width 172 height 11
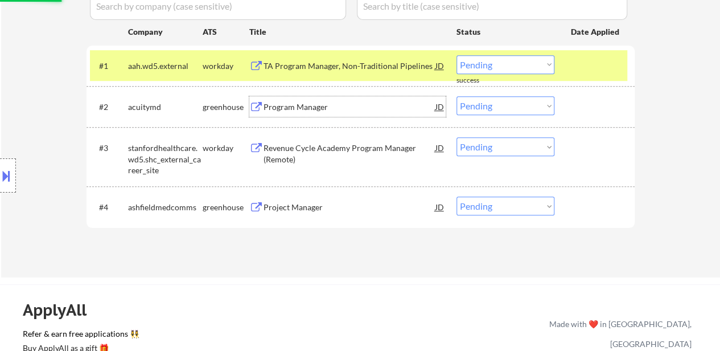
click at [335, 111] on div "Program Manager" at bounding box center [350, 106] width 172 height 11
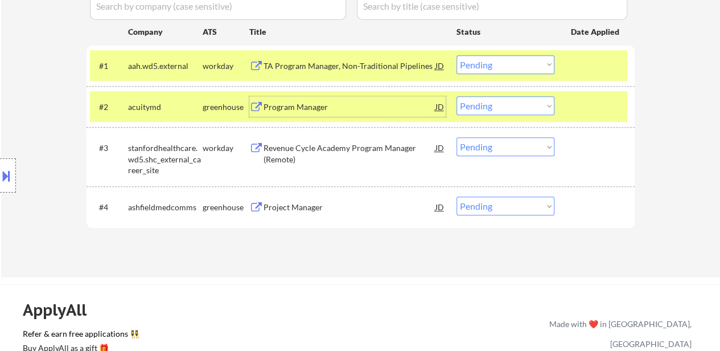
drag, startPoint x: 516, startPoint y: 61, endPoint x: 516, endPoint y: 68, distance: 6.8
click at [516, 61] on select "Choose an option... Pending Applied Excluded (Questions) Excluded (Expired) Exc…" at bounding box center [506, 64] width 98 height 19
click at [457, 55] on select "Choose an option... Pending Applied Excluded (Questions) Excluded (Expired) Exc…" at bounding box center [506, 64] width 98 height 19
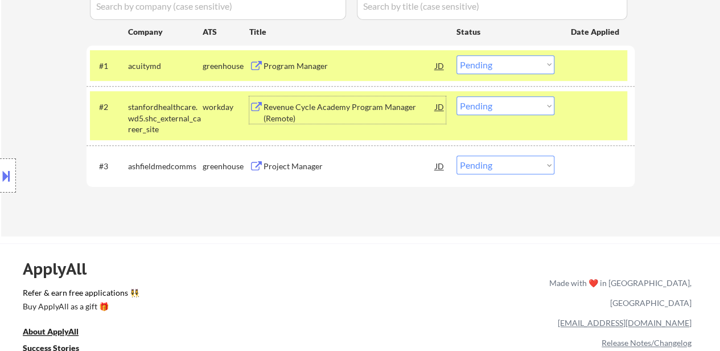
click at [318, 104] on div "Revenue Cycle Academy Program Manager (Remote)" at bounding box center [350, 112] width 172 height 22
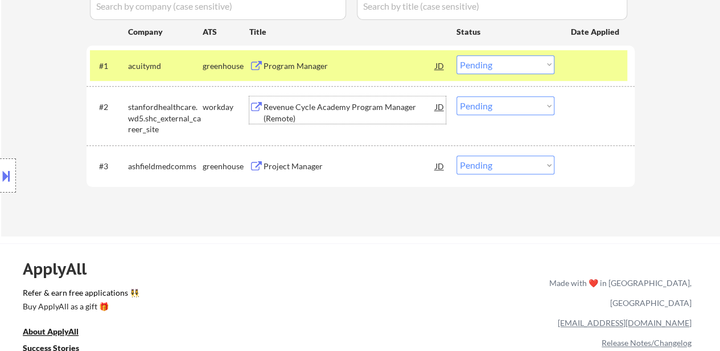
click at [490, 60] on select "Choose an option... Pending Applied Excluded (Questions) Excluded (Expired) Exc…" at bounding box center [506, 64] width 98 height 19
click at [457, 55] on select "Choose an option... Pending Applied Excluded (Questions) Excluded (Expired) Exc…" at bounding box center [506, 64] width 98 height 19
click at [313, 167] on div "Project Manager" at bounding box center [350, 166] width 172 height 11
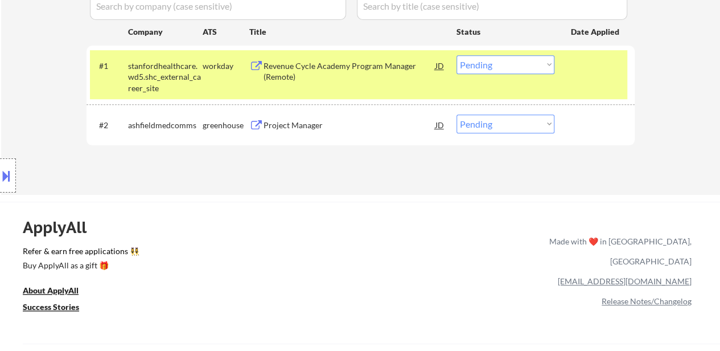
click at [502, 67] on select "Choose an option... Pending Applied Excluded (Questions) Excluded (Expired) Exc…" at bounding box center [506, 64] width 98 height 19
click at [457, 55] on select "Choose an option... Pending Applied Excluded (Questions) Excluded (Expired) Exc…" at bounding box center [506, 64] width 98 height 19
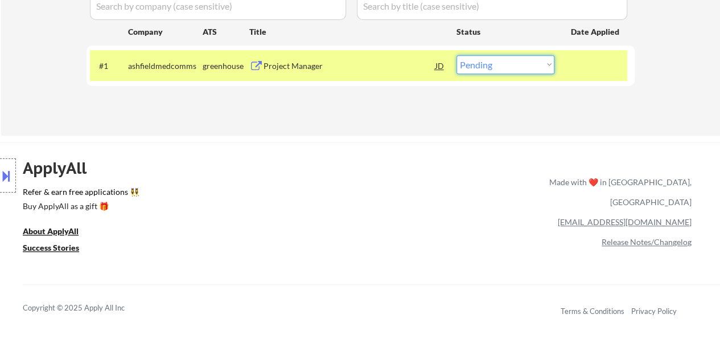
click at [504, 62] on select "Choose an option... Pending Applied Excluded (Questions) Excluded (Expired) Exc…" at bounding box center [506, 64] width 98 height 19
select select ""excluded__salary_""
click at [457, 55] on select "Choose an option... Pending Applied Excluded (Questions) Excluded (Expired) Exc…" at bounding box center [506, 64] width 98 height 19
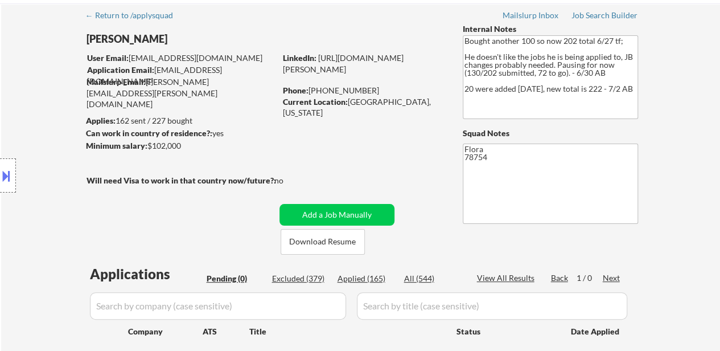
scroll to position [0, 0]
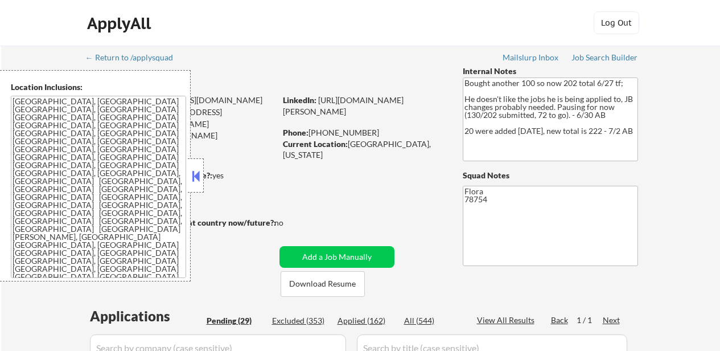
select select ""pending""
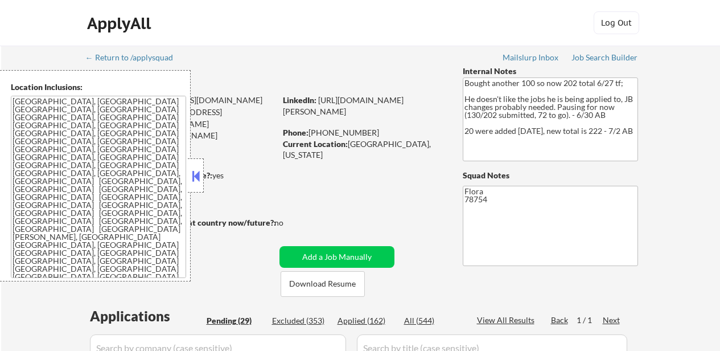
select select ""pending""
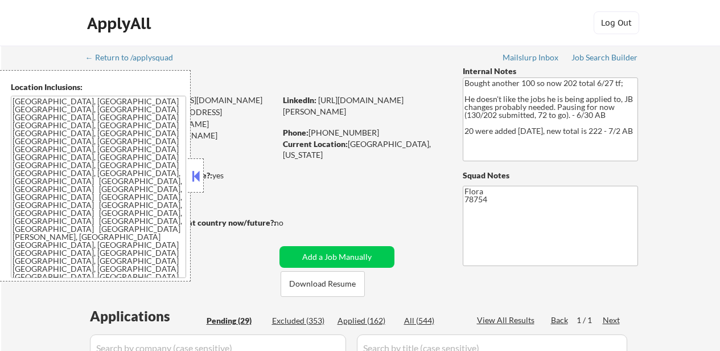
select select ""pending""
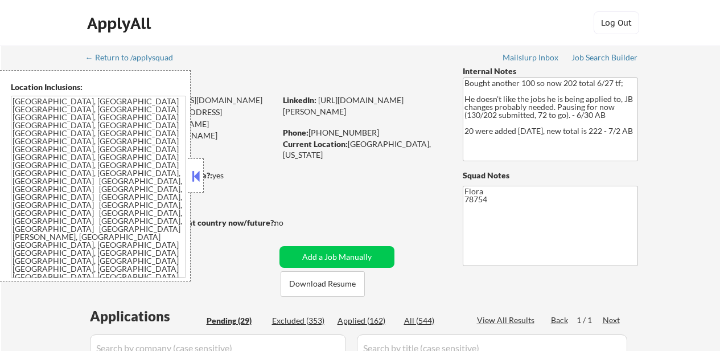
select select ""pending""
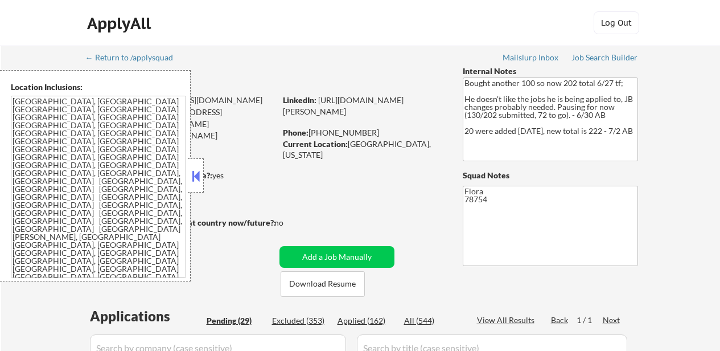
select select ""pending""
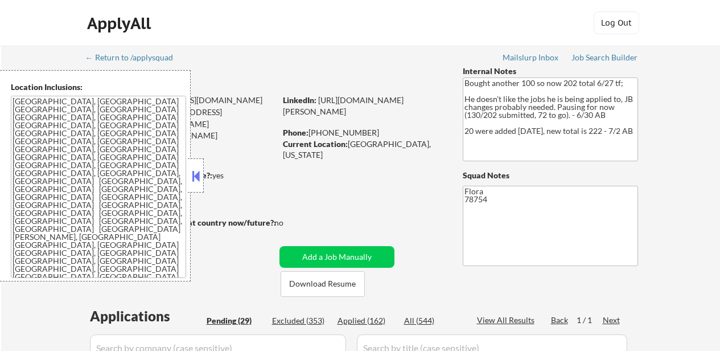
select select ""pending""
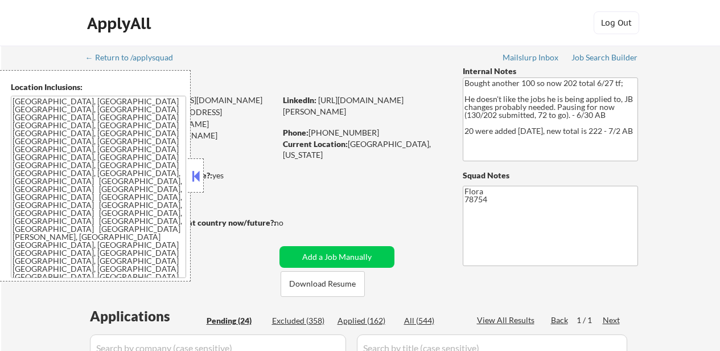
select select ""pending""
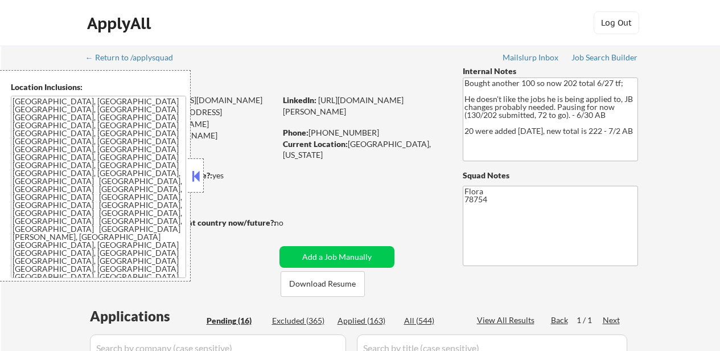
select select ""pending""
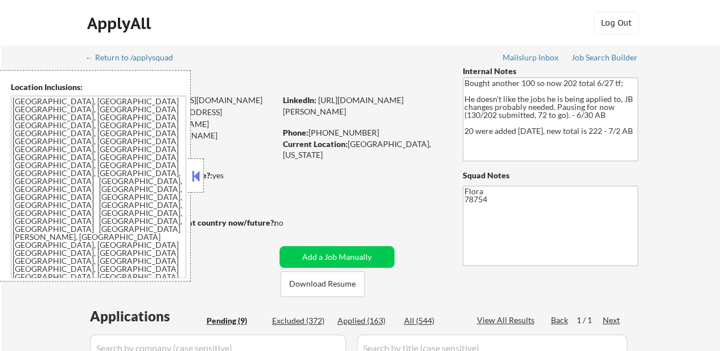
click at [197, 174] on button at bounding box center [196, 175] width 13 height 17
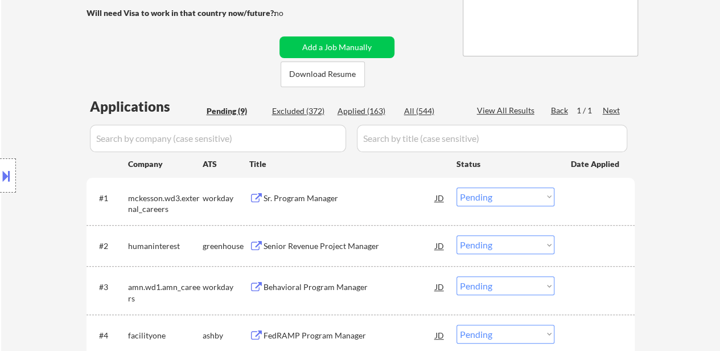
scroll to position [228, 0]
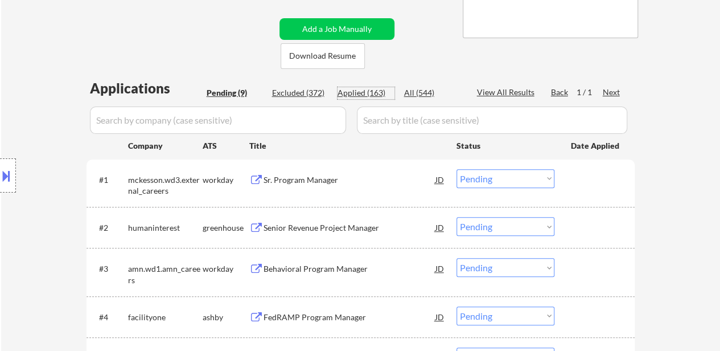
click at [359, 94] on div "Applied (163)" at bounding box center [366, 92] width 57 height 11
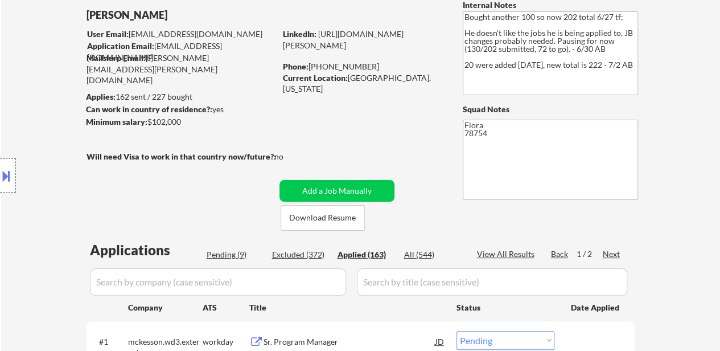
scroll to position [57, 0]
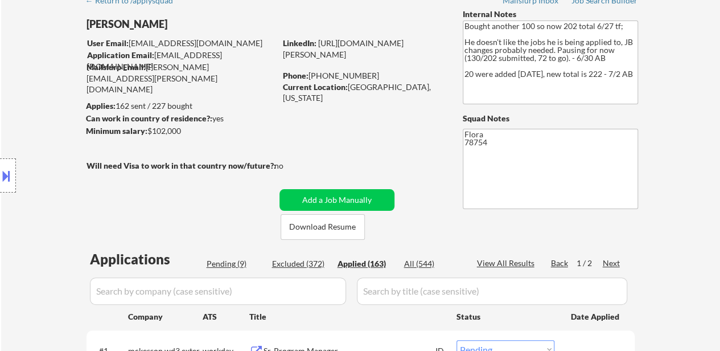
select select ""applied""
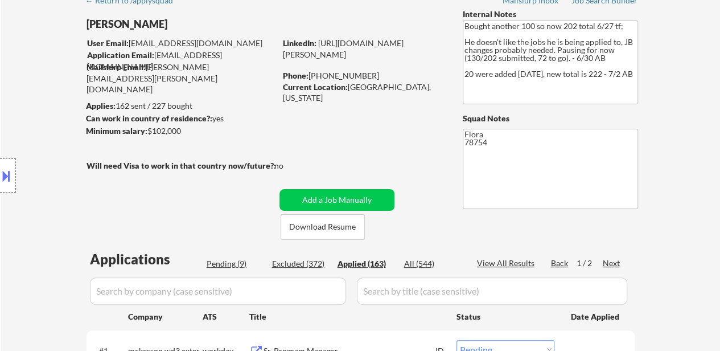
select select ""applied""
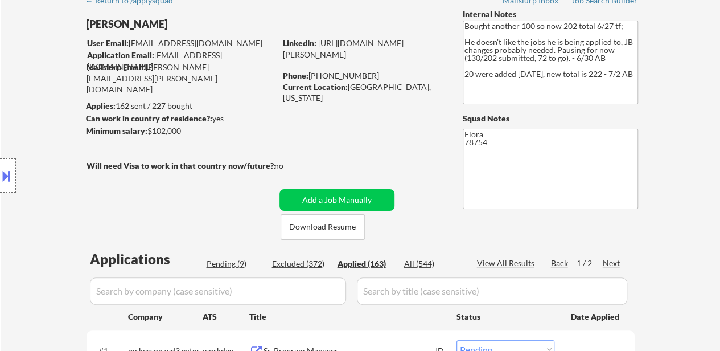
select select ""applied""
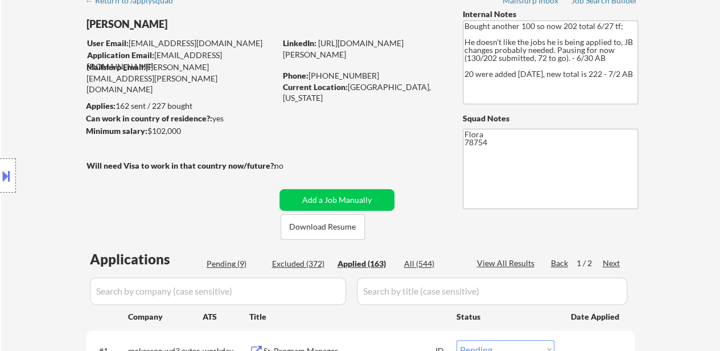
select select ""applied""
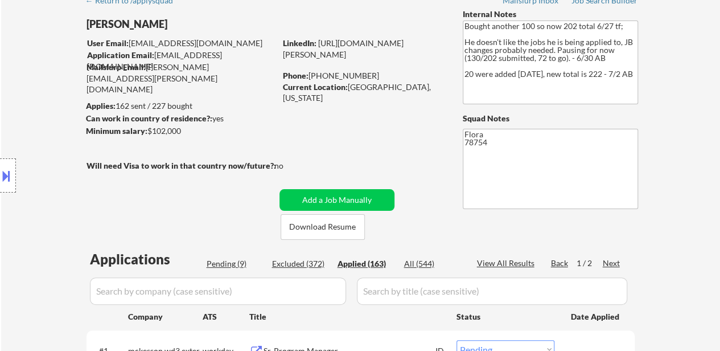
select select ""applied""
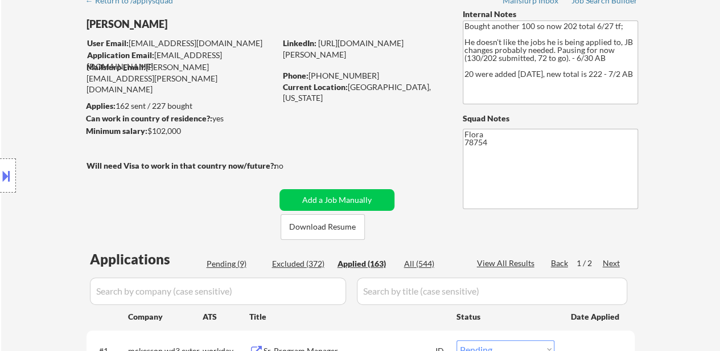
select select ""applied""
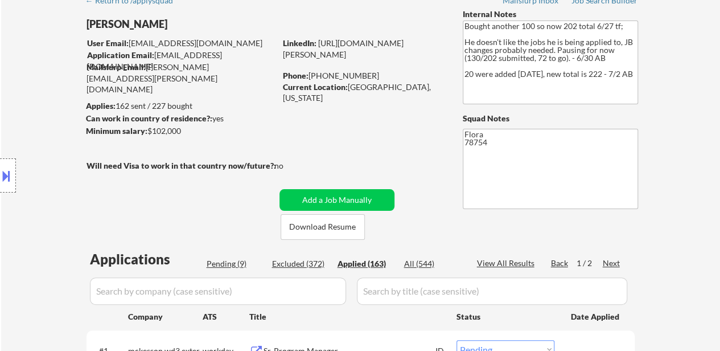
select select ""applied""
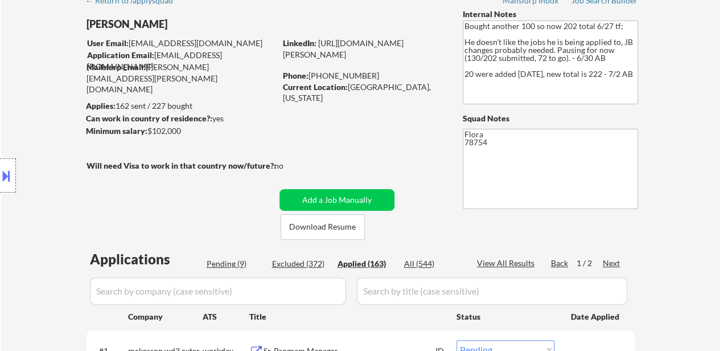
select select ""applied""
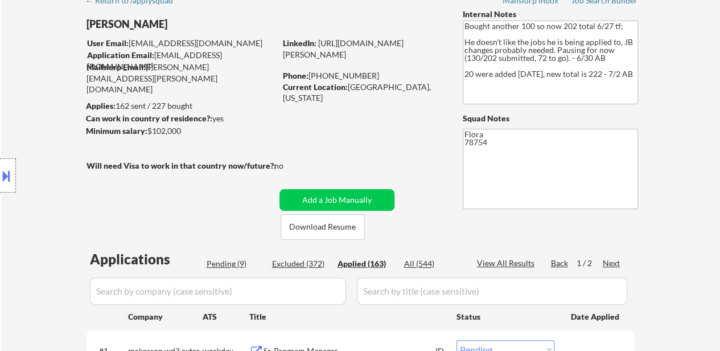
select select ""applied""
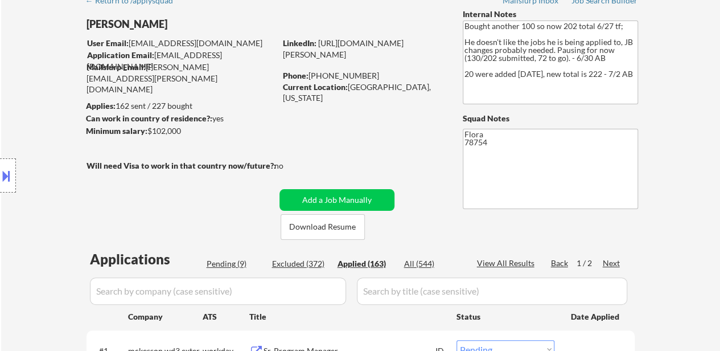
select select ""applied""
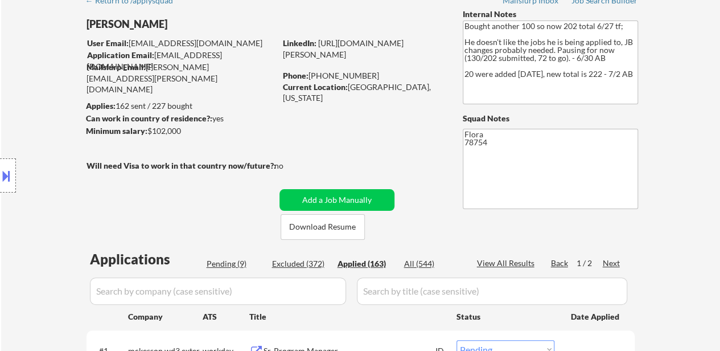
select select ""applied""
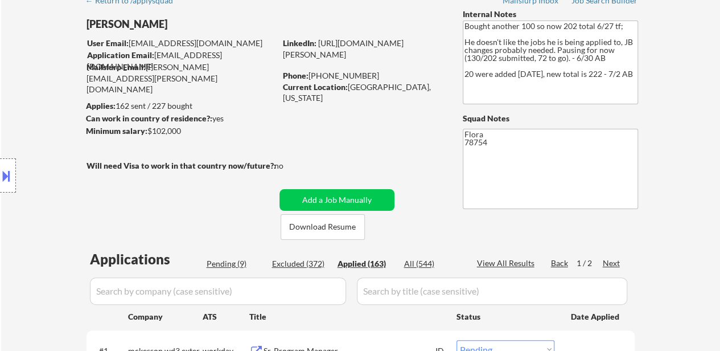
select select ""applied""
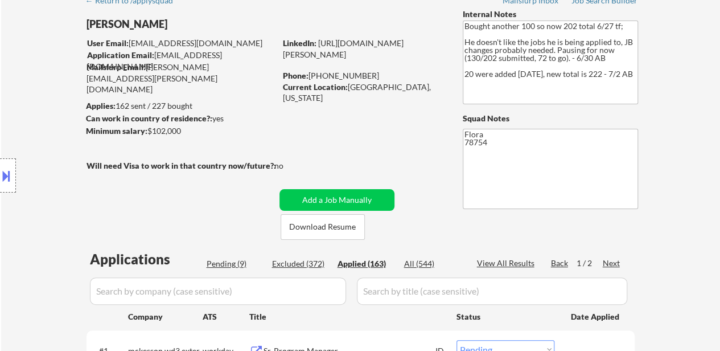
select select ""applied""
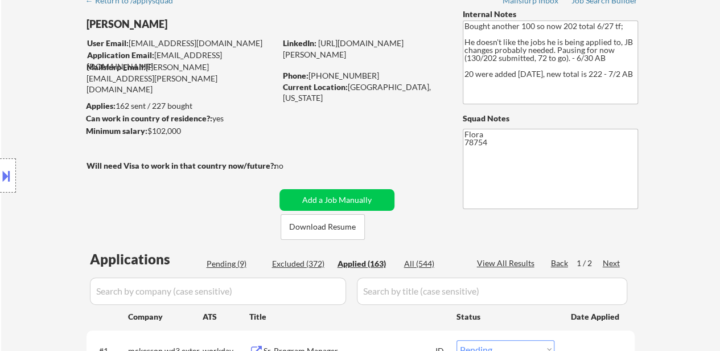
select select ""applied""
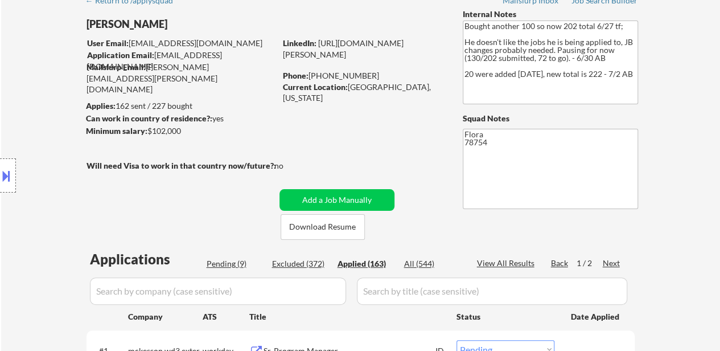
select select ""applied""
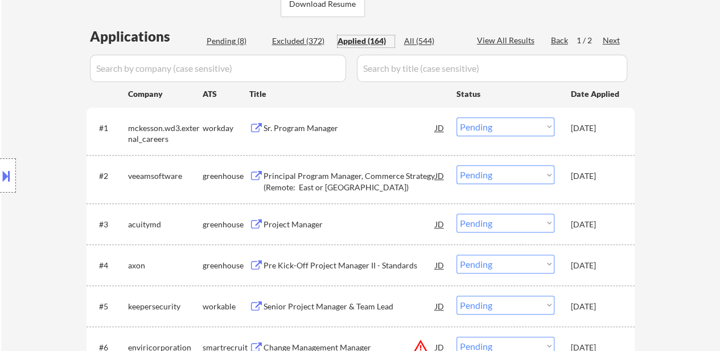
scroll to position [285, 0]
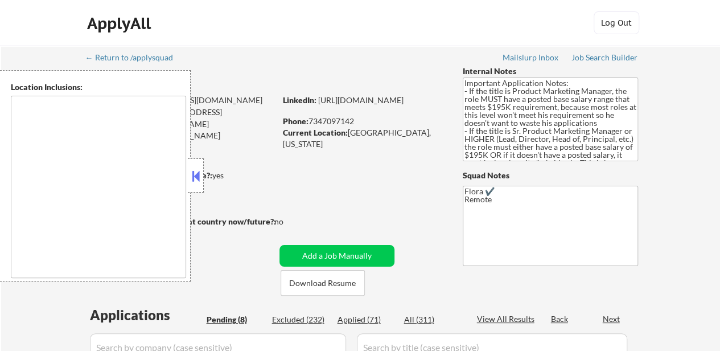
select select ""pending""
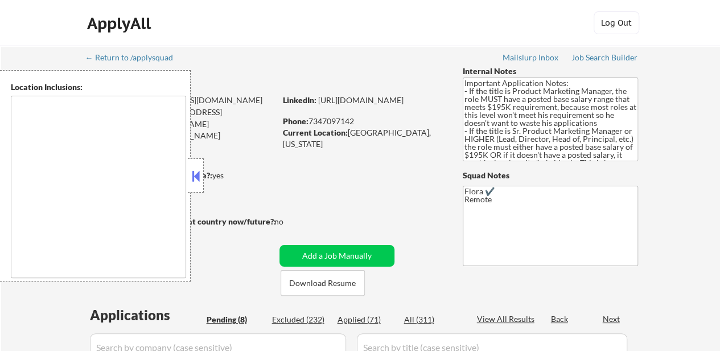
select select ""pending""
click at [202, 171] on button at bounding box center [196, 175] width 13 height 17
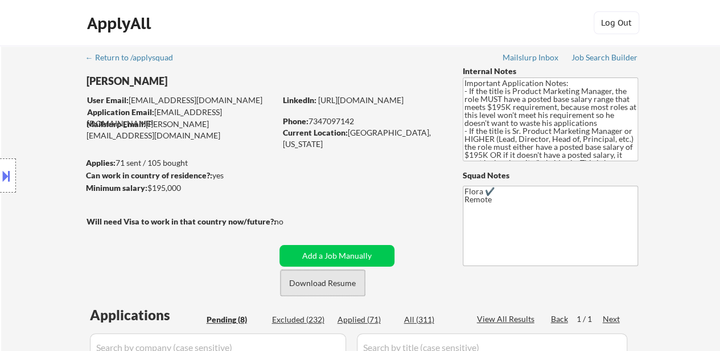
click at [327, 282] on button "Download Resume" at bounding box center [323, 283] width 84 height 26
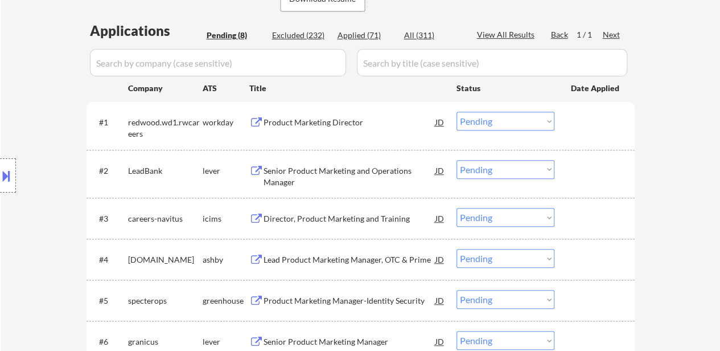
scroll to position [285, 0]
click at [353, 125] on div "Product Marketing Director" at bounding box center [350, 121] width 172 height 11
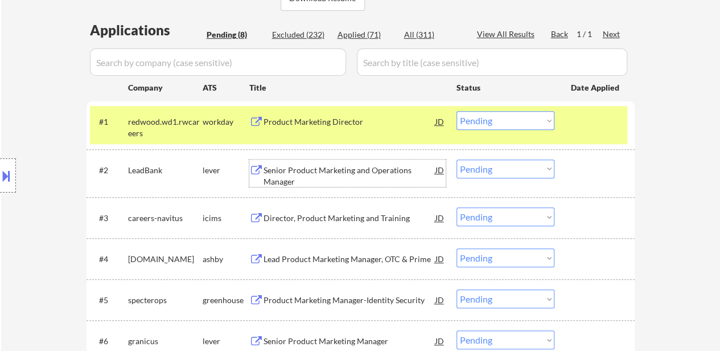
click at [335, 168] on div "Senior Product Marketing and Operations Manager" at bounding box center [350, 176] width 172 height 22
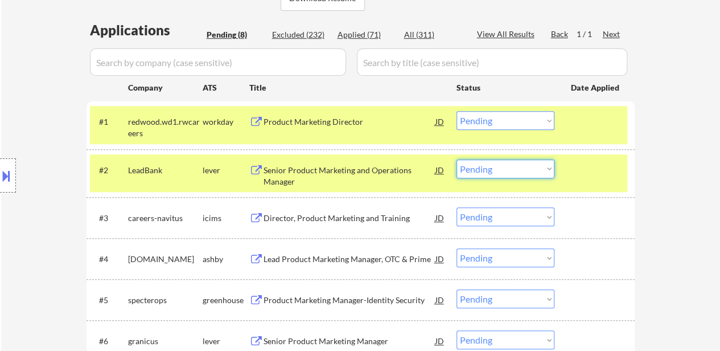
click at [494, 167] on select "Choose an option... Pending Applied Excluded (Questions) Excluded (Expired) Exc…" at bounding box center [506, 168] width 98 height 19
click at [457, 159] on select "Choose an option... Pending Applied Excluded (Questions) Excluded (Expired) Exc…" at bounding box center [506, 168] width 98 height 19
select select ""pending""
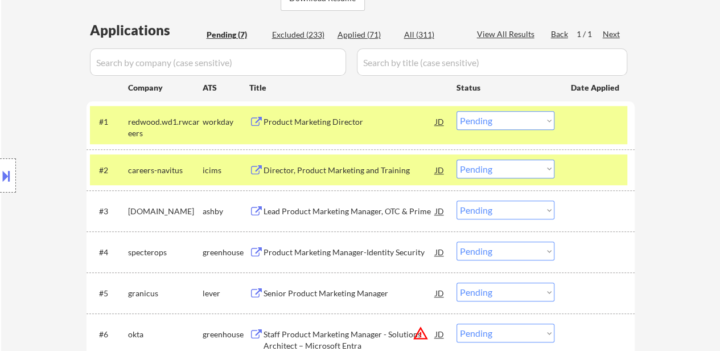
click at [577, 169] on div at bounding box center [596, 169] width 50 height 20
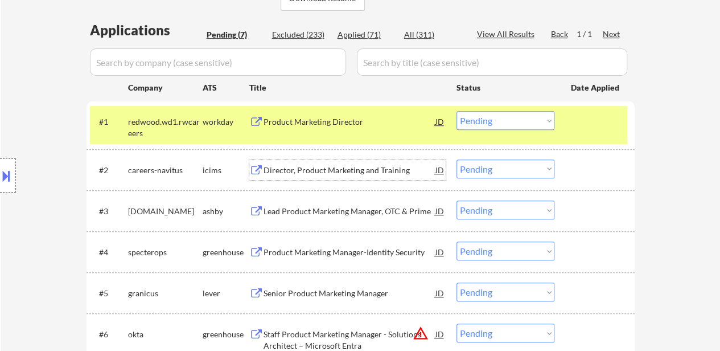
click at [348, 170] on div "Director, Product Marketing and Training" at bounding box center [350, 170] width 172 height 11
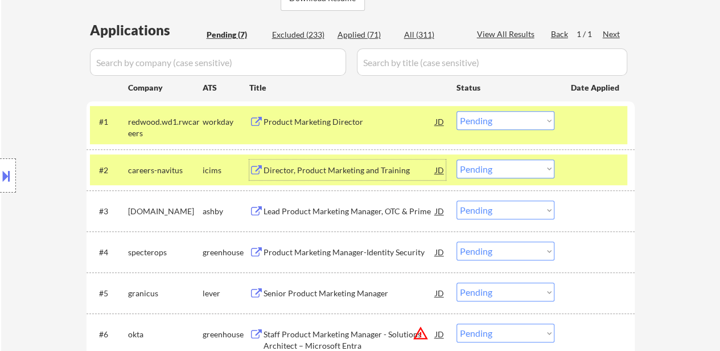
click at [516, 114] on select "Choose an option... Pending Applied Excluded (Questions) Excluded (Expired) Exc…" at bounding box center [506, 120] width 98 height 19
click at [457, 111] on select "Choose an option... Pending Applied Excluded (Questions) Excluded (Expired) Exc…" at bounding box center [506, 120] width 98 height 19
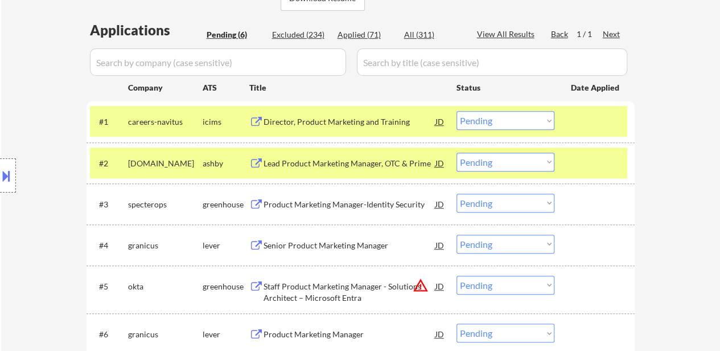
click at [597, 169] on div at bounding box center [596, 163] width 50 height 20
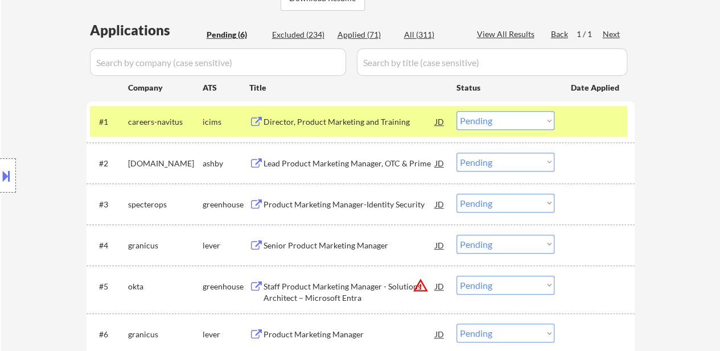
click at [329, 168] on div "Lead Product Marketing Manager, OTC & Prime" at bounding box center [350, 163] width 172 height 20
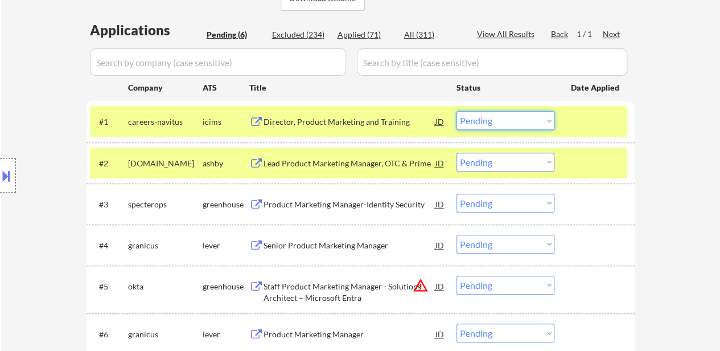
drag, startPoint x: 523, startPoint y: 122, endPoint x: 521, endPoint y: 129, distance: 6.9
click at [523, 122] on select "Choose an option... Pending Applied Excluded (Questions) Excluded (Expired) Exc…" at bounding box center [506, 120] width 98 height 19
click at [457, 111] on select "Choose an option... Pending Applied Excluded (Questions) Excluded (Expired) Exc…" at bounding box center [506, 120] width 98 height 19
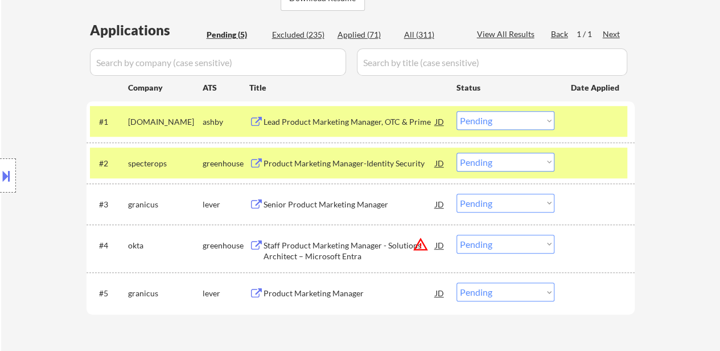
click at [511, 113] on select "Choose an option... Pending Applied Excluded (Questions) Excluded (Expired) Exc…" at bounding box center [506, 120] width 98 height 19
click at [457, 111] on select "Choose an option... Pending Applied Excluded (Questions) Excluded (Expired) Exc…" at bounding box center [506, 120] width 98 height 19
click at [331, 157] on div "Product Marketing Manager-Identity Security" at bounding box center [350, 163] width 172 height 20
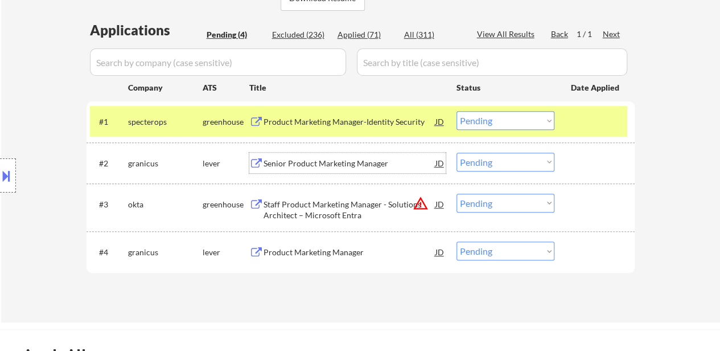
click at [305, 174] on div "#2 granicus lever Senior Product Marketing Manager JD Choose an option... Pendi…" at bounding box center [358, 162] width 537 height 31
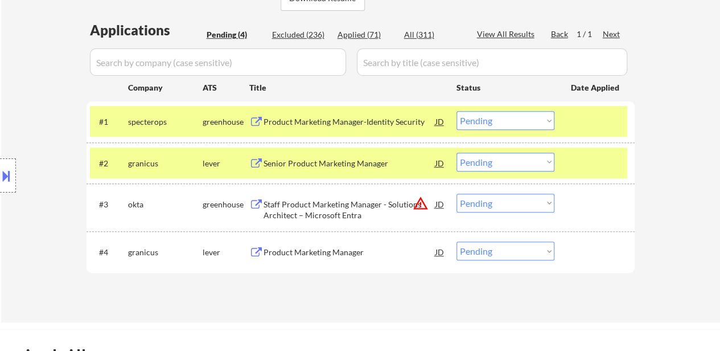
click at [304, 168] on div "Senior Product Marketing Manager" at bounding box center [350, 163] width 172 height 20
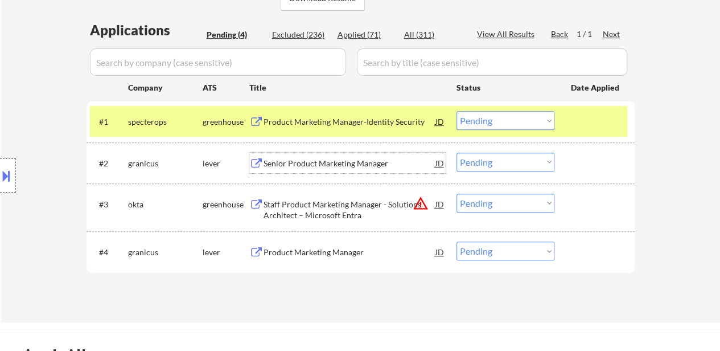
click at [519, 121] on select "Choose an option... Pending Applied Excluded (Questions) Excluded (Expired) Exc…" at bounding box center [506, 120] width 98 height 19
click at [457, 111] on select "Choose an option... Pending Applied Excluded (Questions) Excluded (Expired) Exc…" at bounding box center [506, 120] width 98 height 19
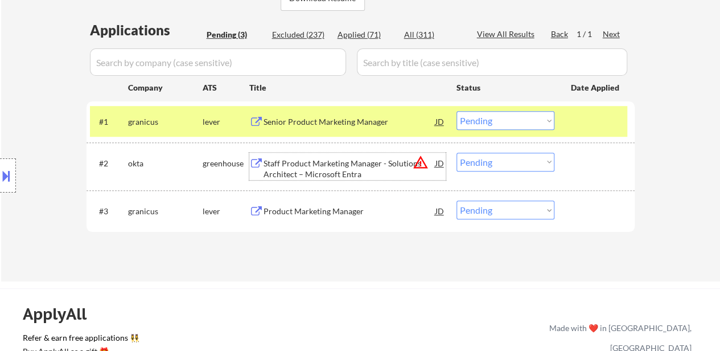
click at [323, 163] on div "Staff Product Marketing Manager - Solutions Architect – Microsoft Entra" at bounding box center [350, 169] width 172 height 22
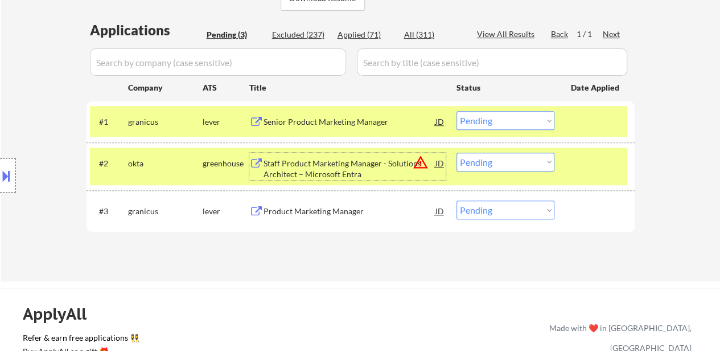
click at [496, 124] on select "Choose an option... Pending Applied Excluded (Questions) Excluded (Expired) Exc…" at bounding box center [506, 120] width 98 height 19
click at [457, 111] on select "Choose an option... Pending Applied Excluded (Questions) Excluded (Expired) Exc…" at bounding box center [506, 120] width 98 height 19
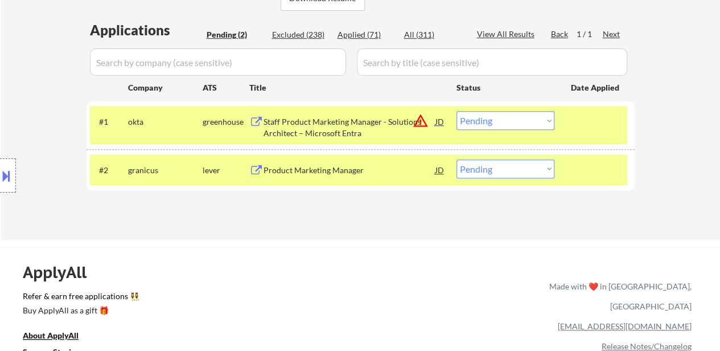
click at [330, 172] on div "Product Marketing Manager" at bounding box center [350, 170] width 172 height 11
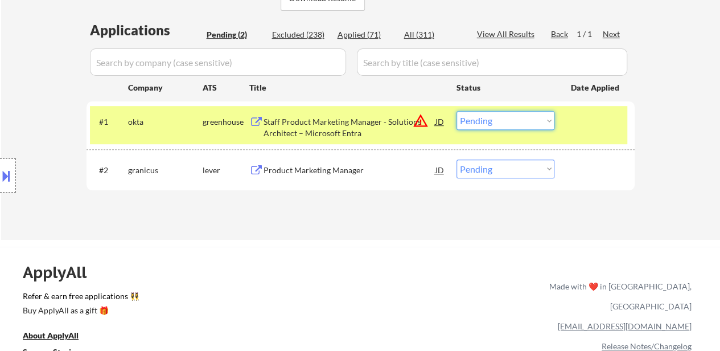
click at [482, 124] on select "Choose an option... Pending Applied Excluded (Questions) Excluded (Expired) Exc…" at bounding box center [506, 120] width 98 height 19
click at [457, 111] on select "Choose an option... Pending Applied Excluded (Questions) Excluded (Expired) Exc…" at bounding box center [506, 120] width 98 height 19
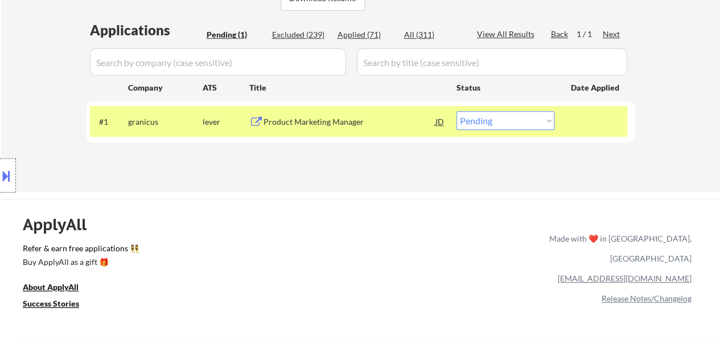
click at [539, 124] on select "Choose an option... Pending Applied Excluded (Questions) Excluded (Expired) Exc…" at bounding box center [506, 120] width 98 height 19
select select ""excluded__salary_""
click at [457, 111] on select "Choose an option... Pending Applied Excluded (Questions) Excluded (Expired) Exc…" at bounding box center [506, 120] width 98 height 19
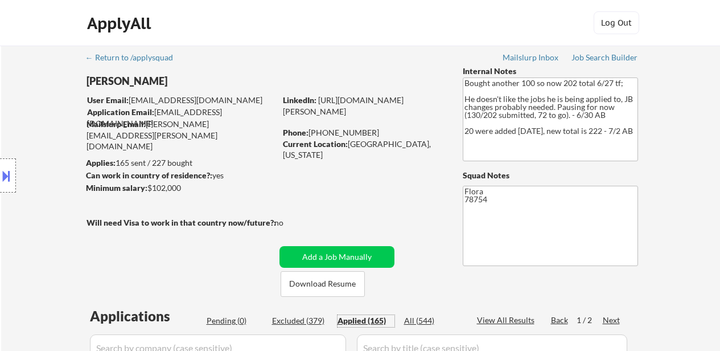
select select ""applied""
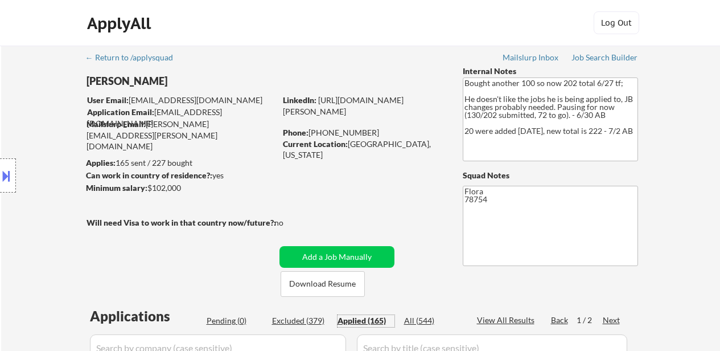
select select ""applied""
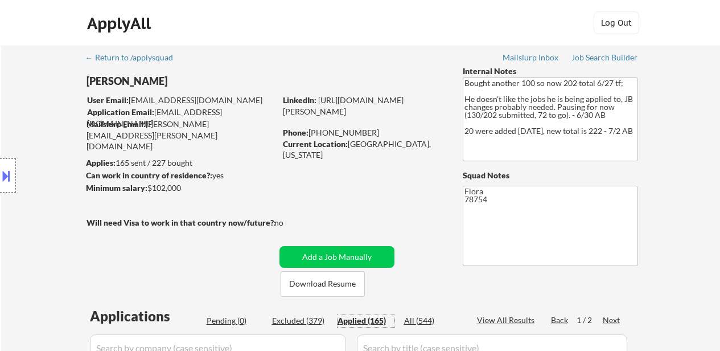
select select ""applied""
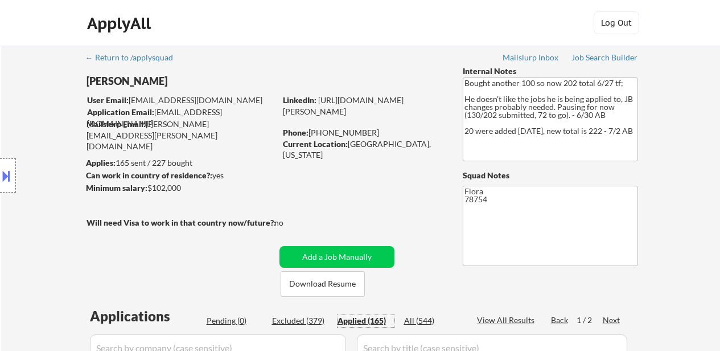
select select ""applied""
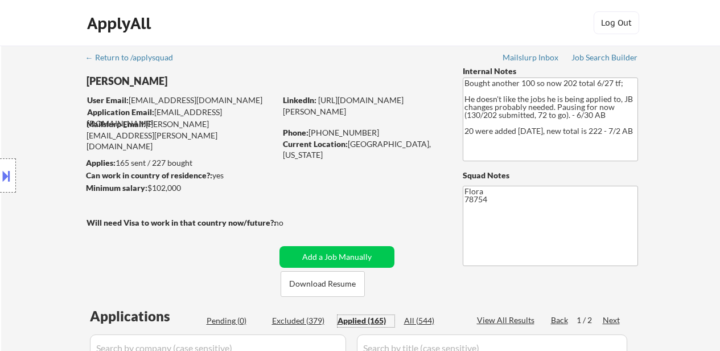
select select ""applied""
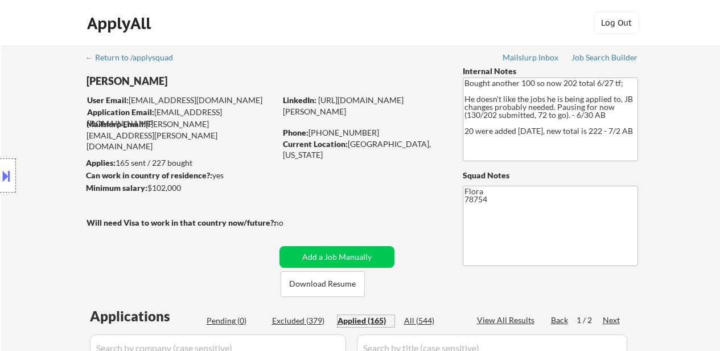
select select ""applied""
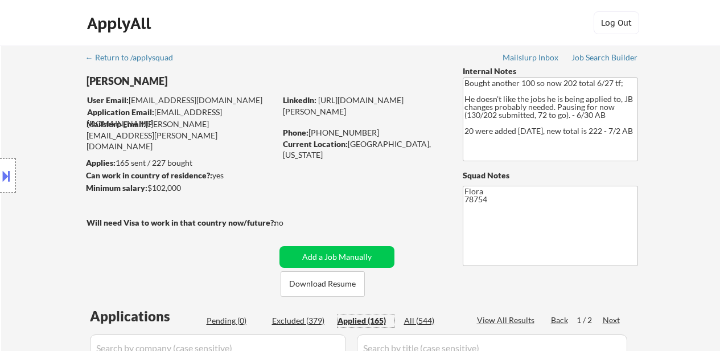
select select ""applied""
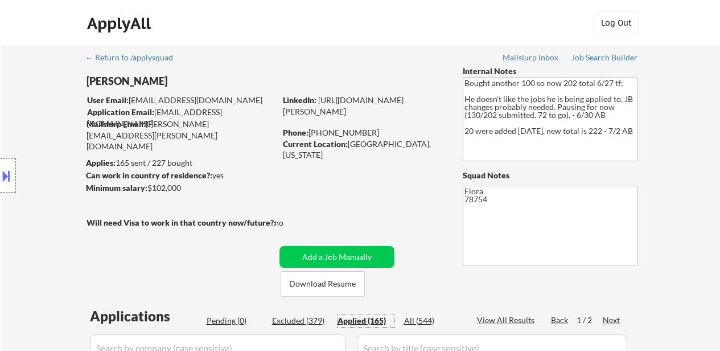
select select ""applied""
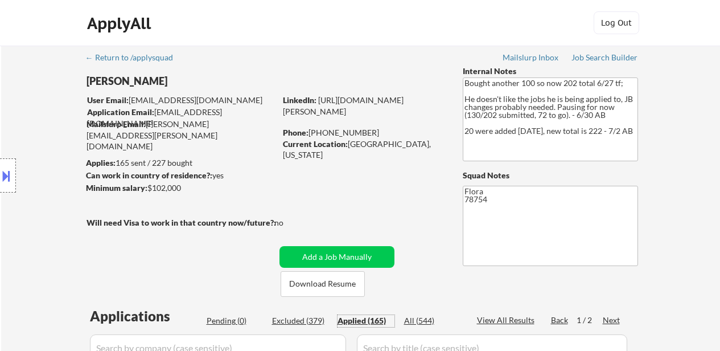
select select ""applied""
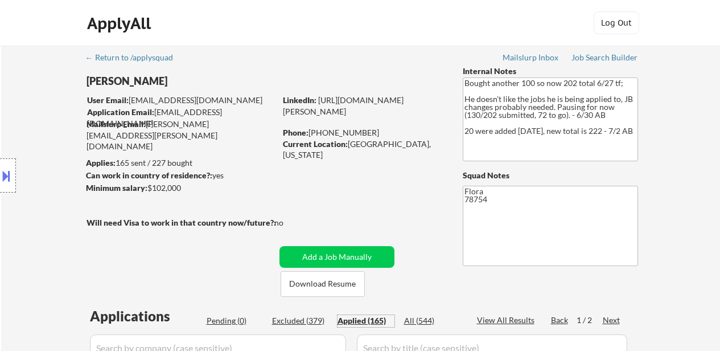
select select ""applied""
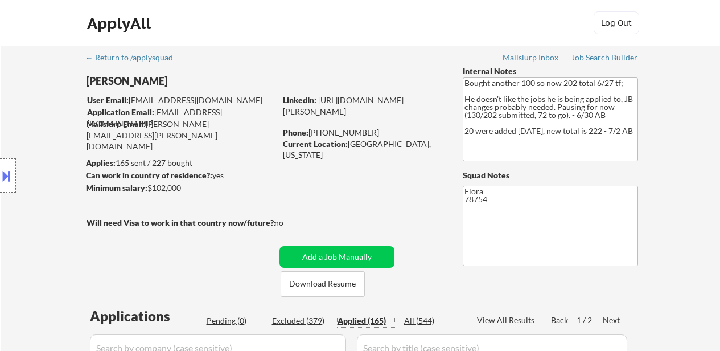
select select ""applied""
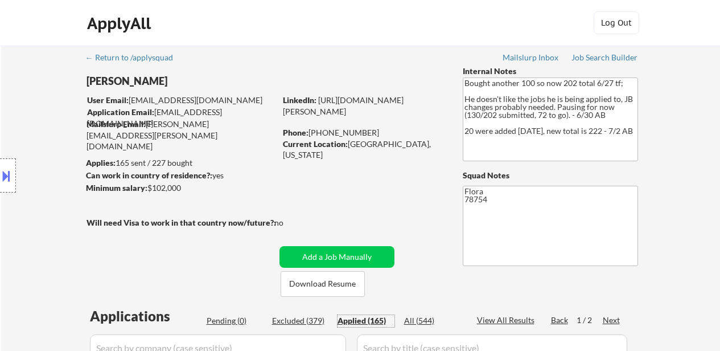
select select ""applied""
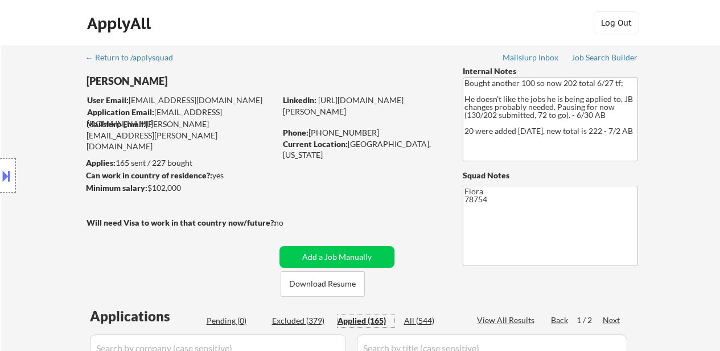
select select ""applied""
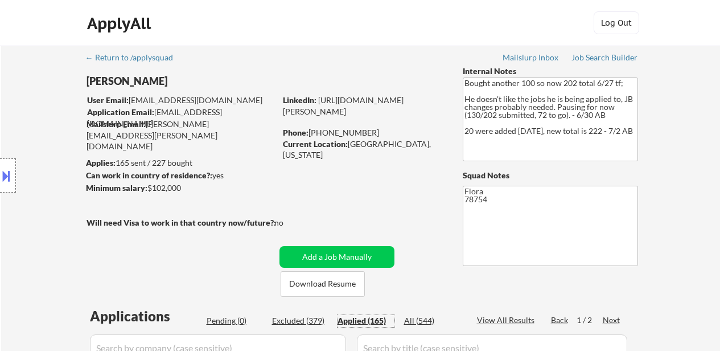
select select ""applied""
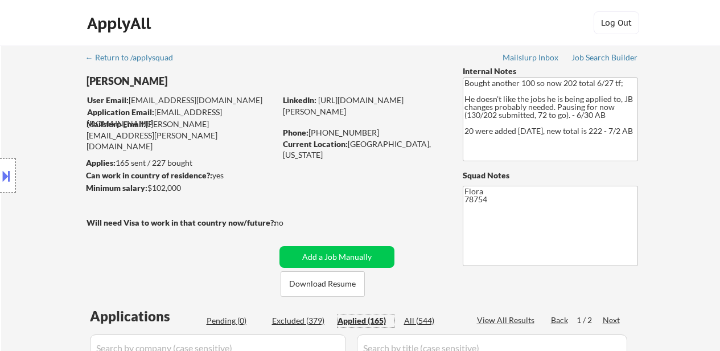
select select ""applied""
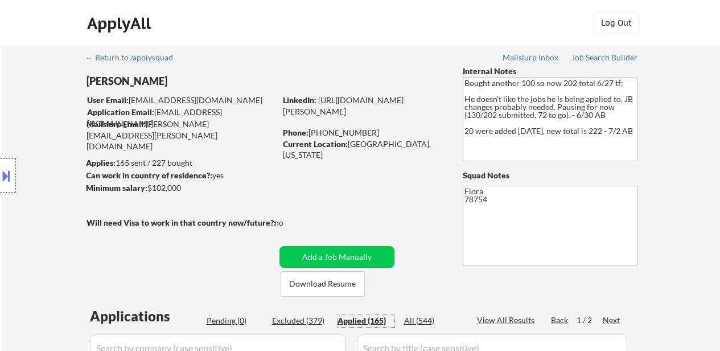
select select ""applied""
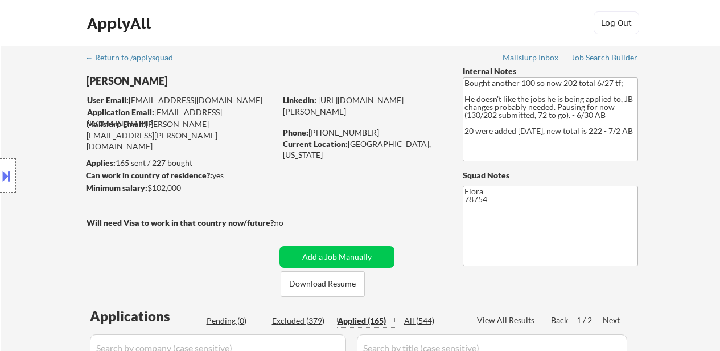
select select ""applied""
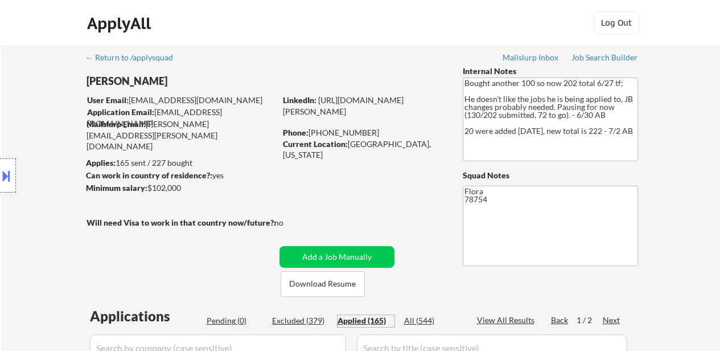
select select ""applied""
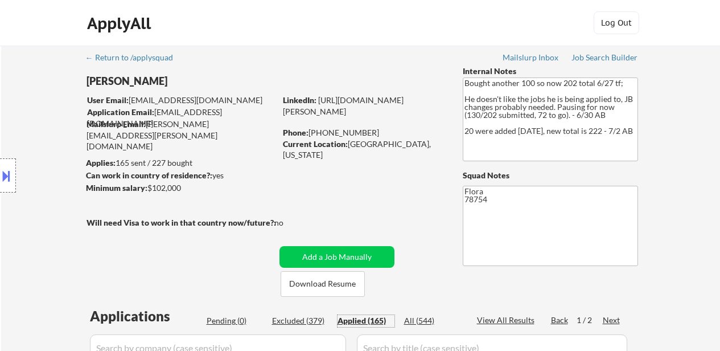
select select ""applied""
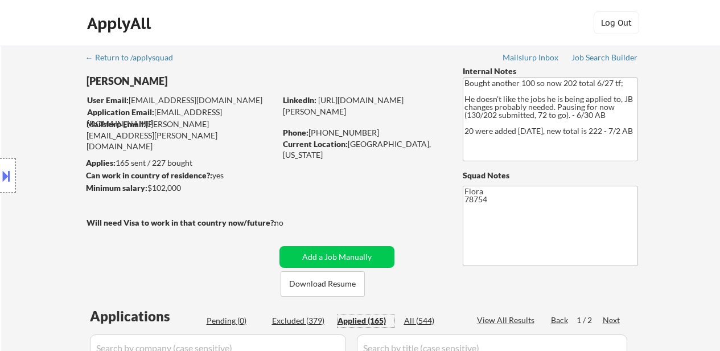
select select ""applied""
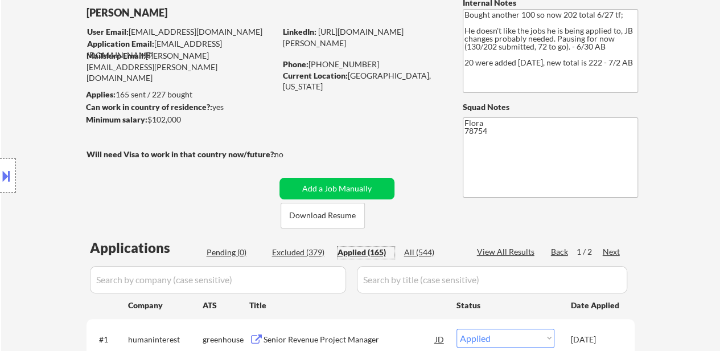
scroll to position [57, 0]
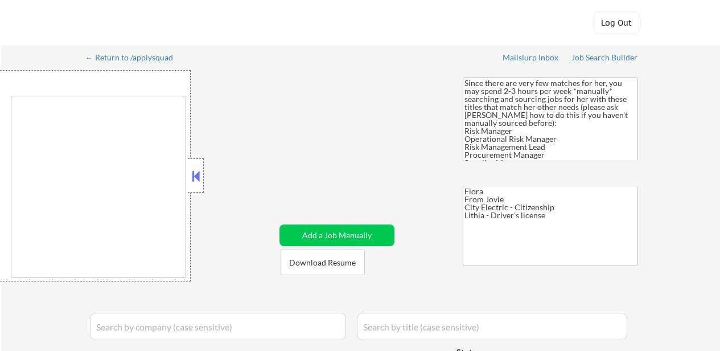
type textarea "[GEOGRAPHIC_DATA], [GEOGRAPHIC_DATA] Henrico, [GEOGRAPHIC_DATA] [GEOGRAPHIC_DAT…"
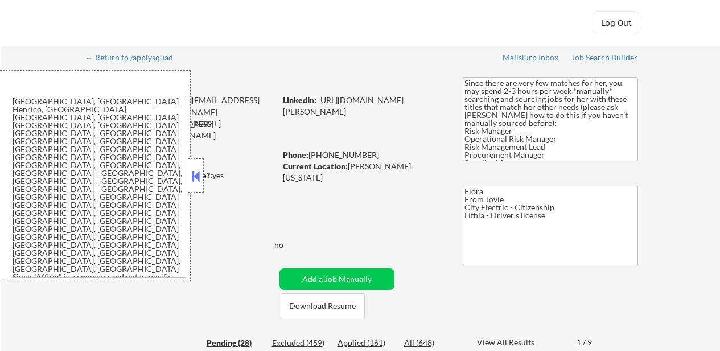
select select ""pending""
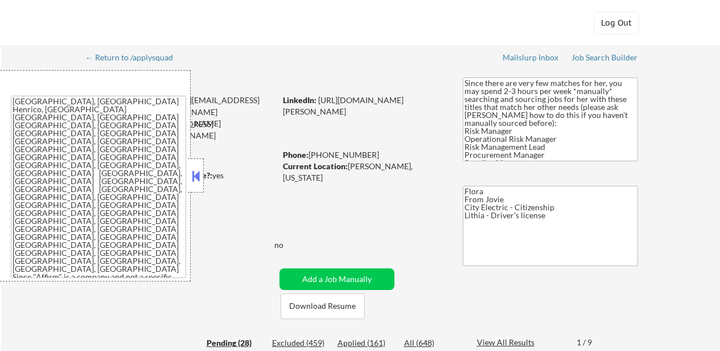
select select ""pending""
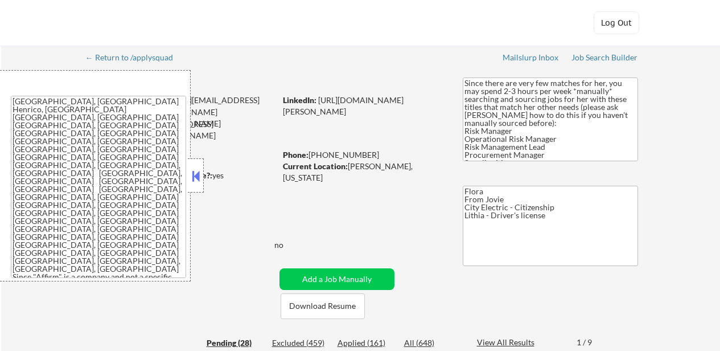
select select ""pending""
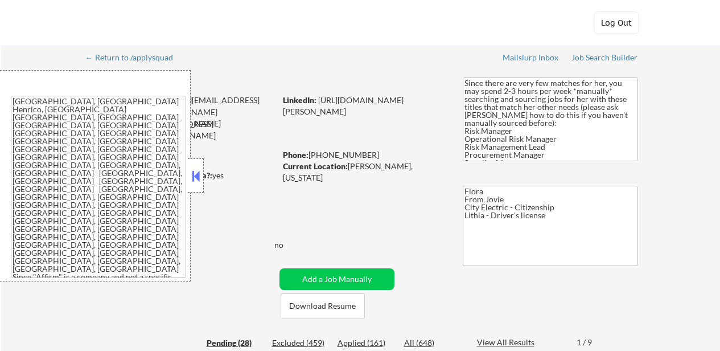
select select ""pending""
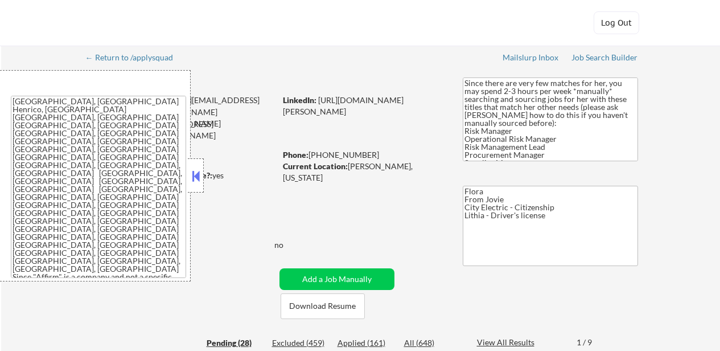
select select ""pending""
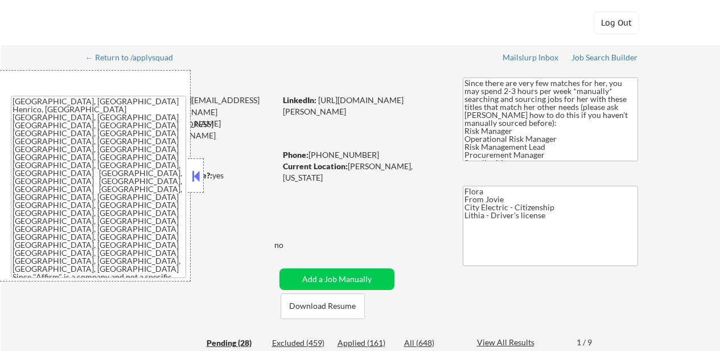
select select ""pending""
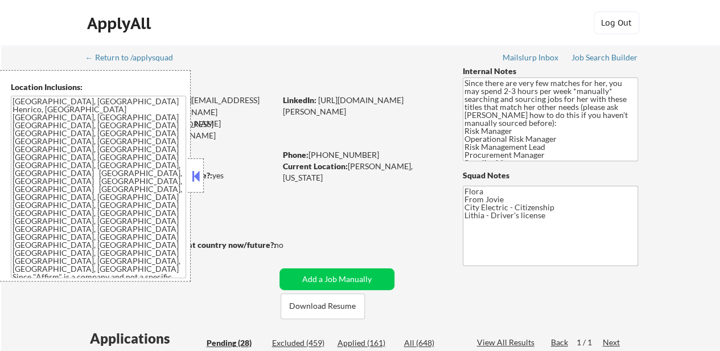
click at [194, 177] on button at bounding box center [196, 175] width 13 height 17
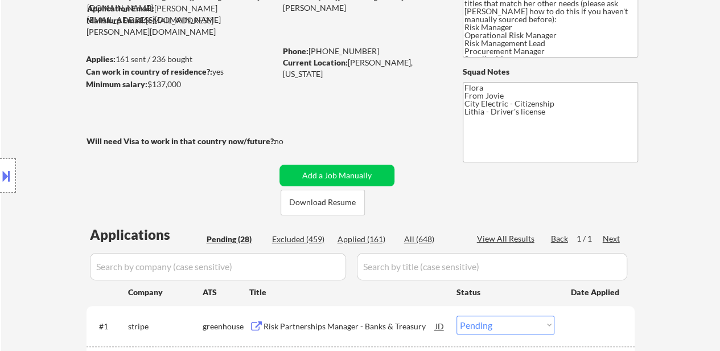
scroll to position [171, 0]
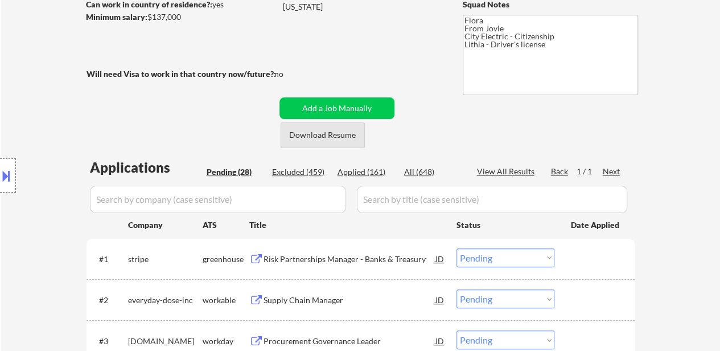
click at [317, 134] on button "Download Resume" at bounding box center [323, 135] width 84 height 26
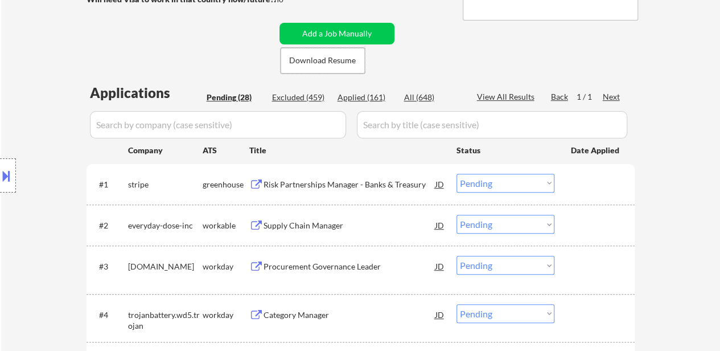
scroll to position [285, 0]
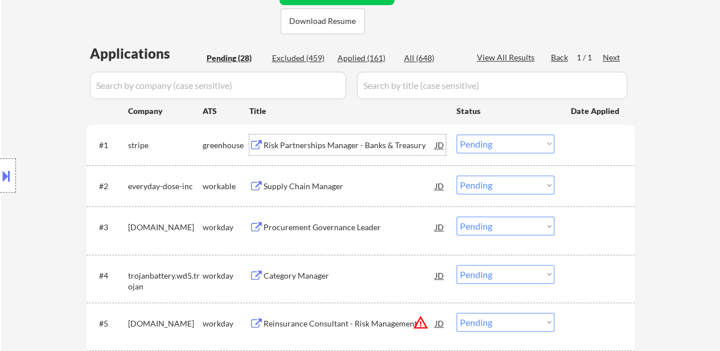
click at [355, 142] on div "Risk Partnerships Manager - Banks & Treasury" at bounding box center [350, 144] width 172 height 11
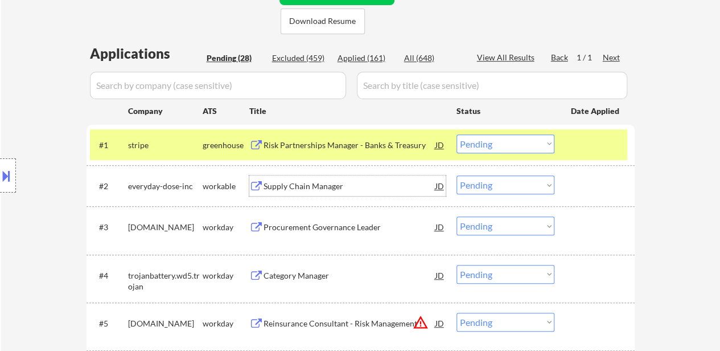
click at [323, 184] on div "Supply Chain Manager" at bounding box center [350, 185] width 172 height 11
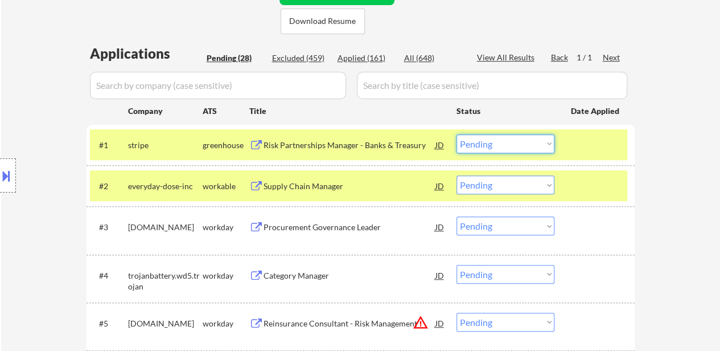
click at [488, 138] on select "Choose an option... Pending Applied Excluded (Questions) Excluded (Expired) Exc…" at bounding box center [506, 143] width 98 height 19
click at [457, 134] on select "Choose an option... Pending Applied Excluded (Questions) Excluded (Expired) Exc…" at bounding box center [506, 143] width 98 height 19
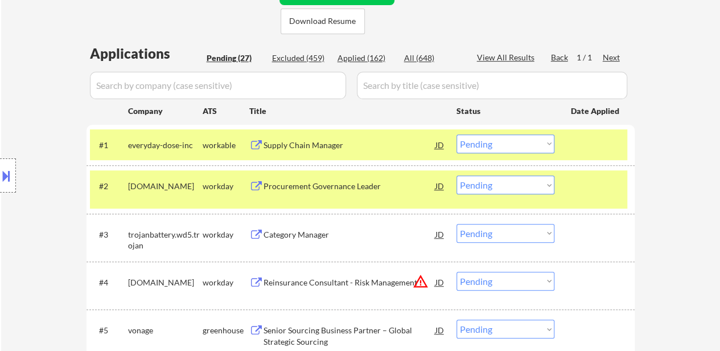
click at [499, 141] on select "Choose an option... Pending Applied Excluded (Questions) Excluded (Expired) Exc…" at bounding box center [506, 143] width 98 height 19
click at [457, 134] on select "Choose an option... Pending Applied Excluded (Questions) Excluded (Expired) Exc…" at bounding box center [506, 143] width 98 height 19
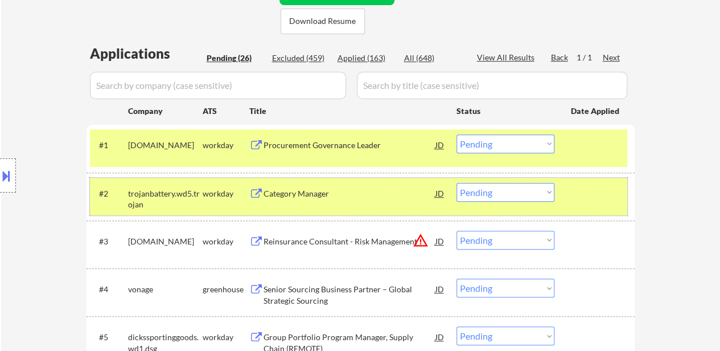
drag, startPoint x: 591, startPoint y: 193, endPoint x: 540, endPoint y: 180, distance: 52.7
click at [591, 194] on div at bounding box center [596, 193] width 50 height 20
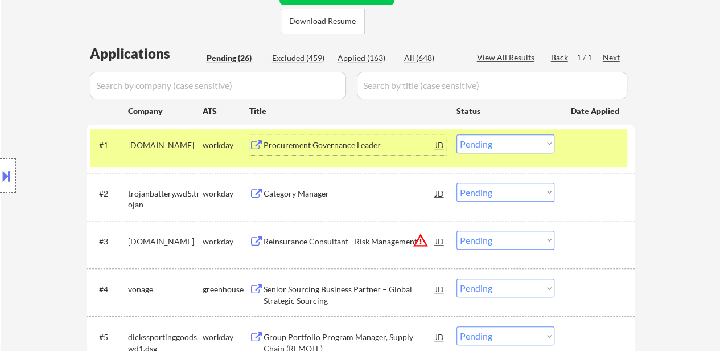
click at [347, 142] on div "Procurement Governance Leader" at bounding box center [350, 144] width 172 height 11
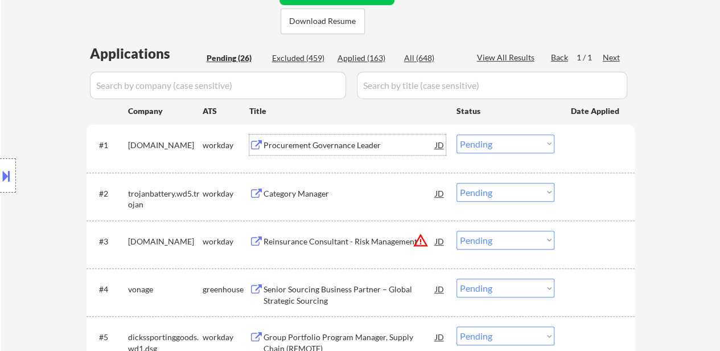
click at [314, 192] on div "Category Manager" at bounding box center [350, 193] width 172 height 11
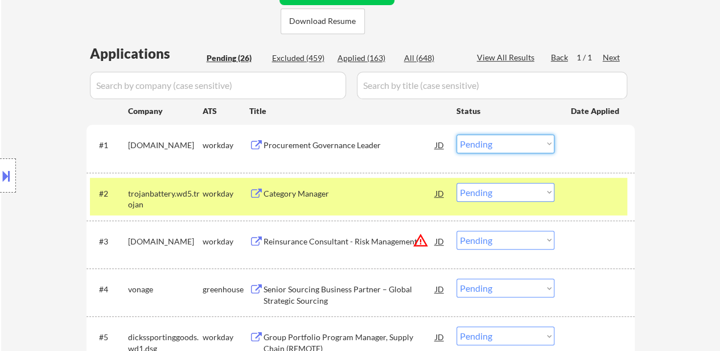
click at [512, 150] on select "Choose an option... Pending Applied Excluded (Questions) Excluded (Expired) Exc…" at bounding box center [506, 143] width 98 height 19
click at [457, 134] on select "Choose an option... Pending Applied Excluded (Questions) Excluded (Expired) Exc…" at bounding box center [506, 143] width 98 height 19
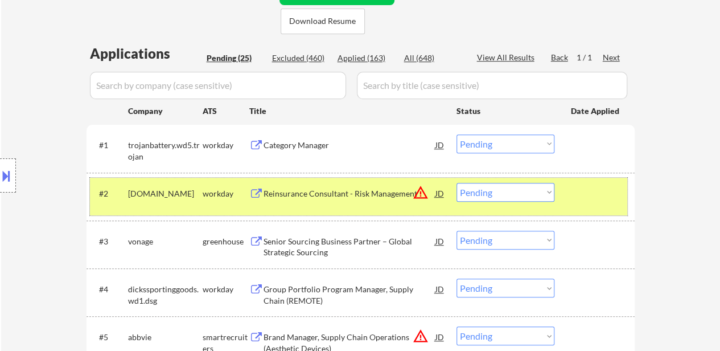
click at [569, 198] on div "#2 [DOMAIN_NAME] workday Reinsurance Consultant - Risk Management JD warning_am…" at bounding box center [358, 197] width 537 height 38
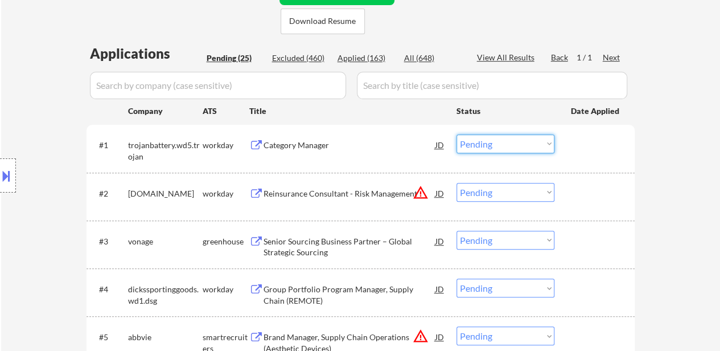
click at [518, 144] on select "Choose an option... Pending Applied Excluded (Questions) Excluded (Expired) Exc…" at bounding box center [506, 143] width 98 height 19
click at [457, 134] on select "Choose an option... Pending Applied Excluded (Questions) Excluded (Expired) Exc…" at bounding box center [506, 143] width 98 height 19
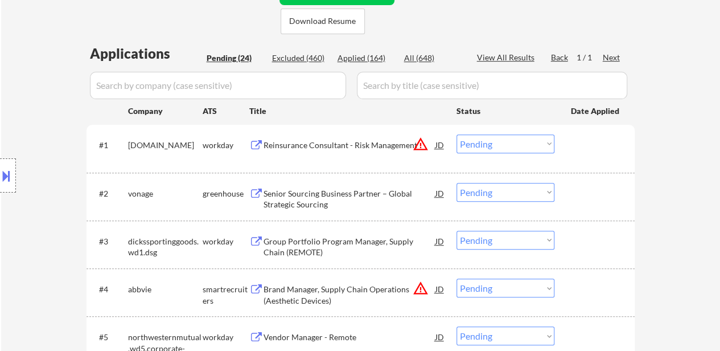
click at [381, 146] on div "Reinsurance Consultant - Risk Management" at bounding box center [350, 144] width 172 height 11
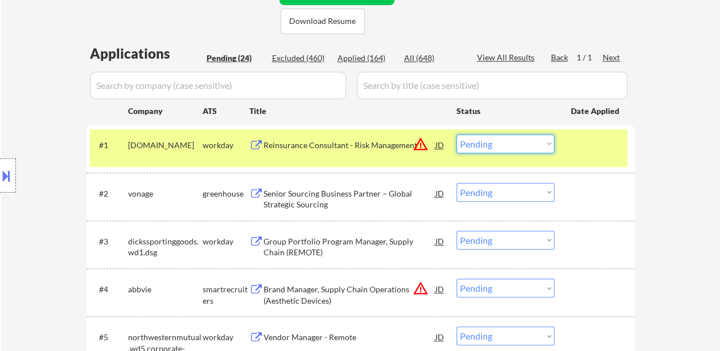
click at [521, 147] on select "Choose an option... Pending Applied Excluded (Questions) Excluded (Expired) Exc…" at bounding box center [506, 143] width 98 height 19
click at [457, 134] on select "Choose an option... Pending Applied Excluded (Questions) Excluded (Expired) Exc…" at bounding box center [506, 143] width 98 height 19
click at [326, 194] on div "Senior Sourcing Business Partner – Global Strategic Sourcing" at bounding box center [350, 199] width 172 height 22
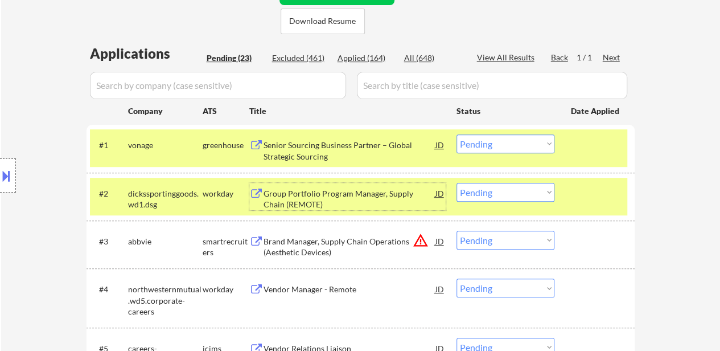
click at [343, 202] on div "Group Portfolio Program Manager, Supply Chain (REMOTE)" at bounding box center [350, 199] width 172 height 22
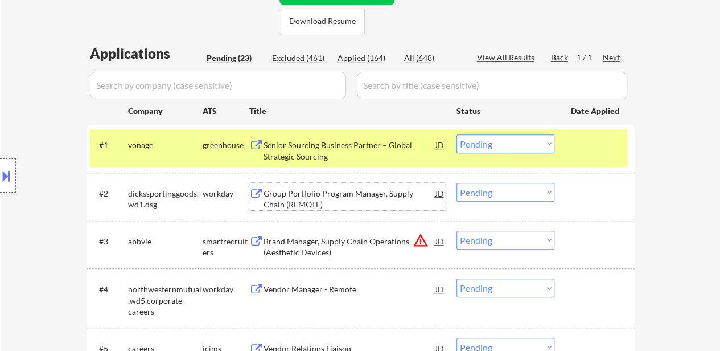
click at [515, 135] on select "Choose an option... Pending Applied Excluded (Questions) Excluded (Expired) Exc…" at bounding box center [506, 143] width 98 height 19
click at [457, 134] on select "Choose an option... Pending Applied Excluded (Questions) Excluded (Expired) Exc…" at bounding box center [506, 143] width 98 height 19
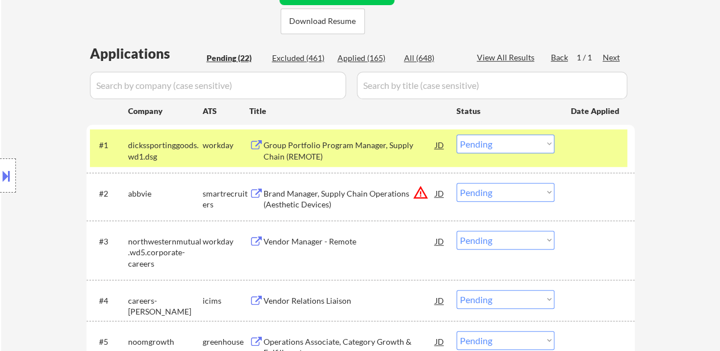
click at [501, 142] on select "Choose an option... Pending Applied Excluded (Questions) Excluded (Expired) Exc…" at bounding box center [506, 143] width 98 height 19
click at [457, 134] on select "Choose an option... Pending Applied Excluded (Questions) Excluded (Expired) Exc…" at bounding box center [506, 143] width 98 height 19
select select ""pending""
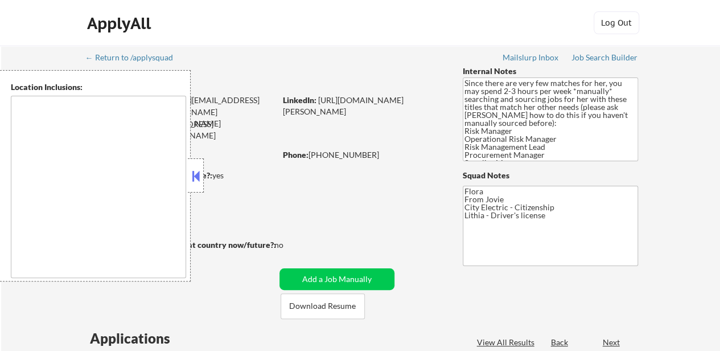
type textarea "[GEOGRAPHIC_DATA], [GEOGRAPHIC_DATA] Henrico, [GEOGRAPHIC_DATA] [GEOGRAPHIC_DAT…"
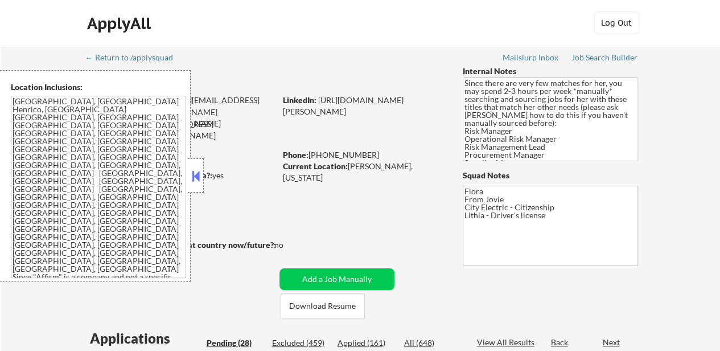
click at [195, 180] on button at bounding box center [196, 175] width 13 height 17
select select ""pending""
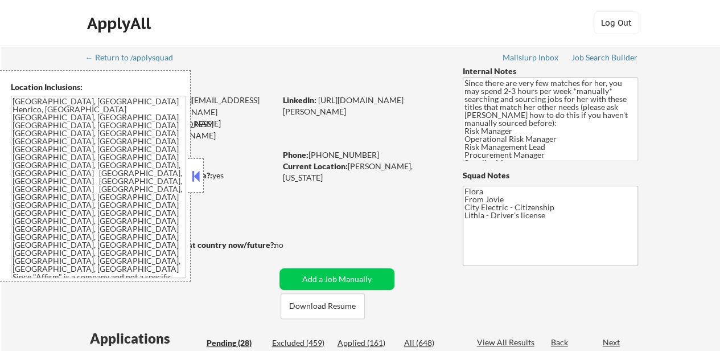
select select ""pending""
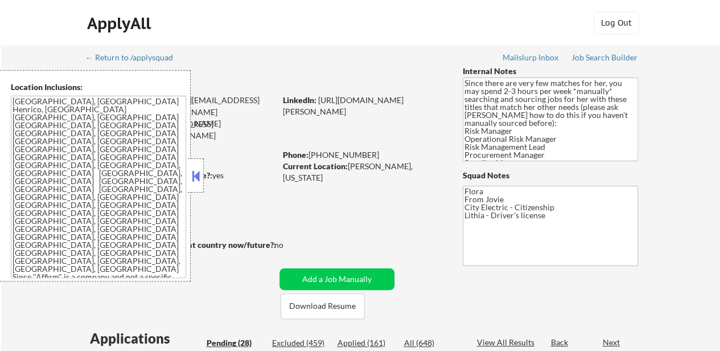
select select ""pending""
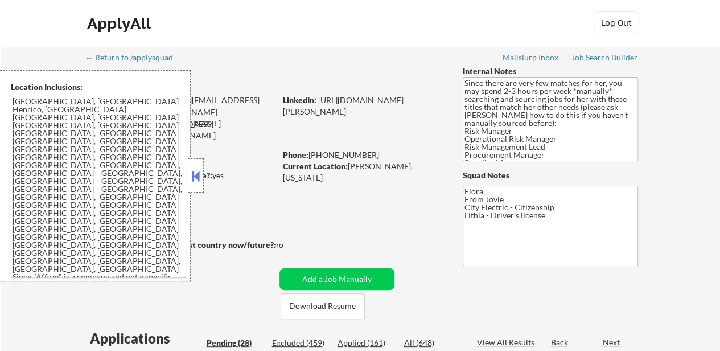
select select ""pending""
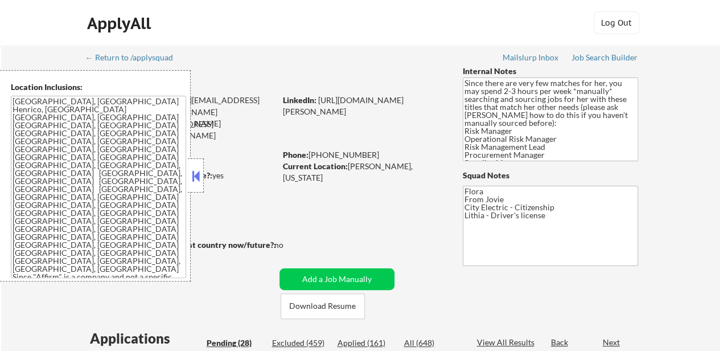
select select ""pending""
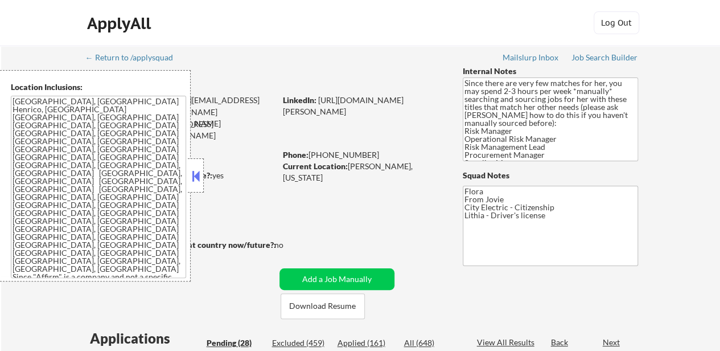
select select ""pending""
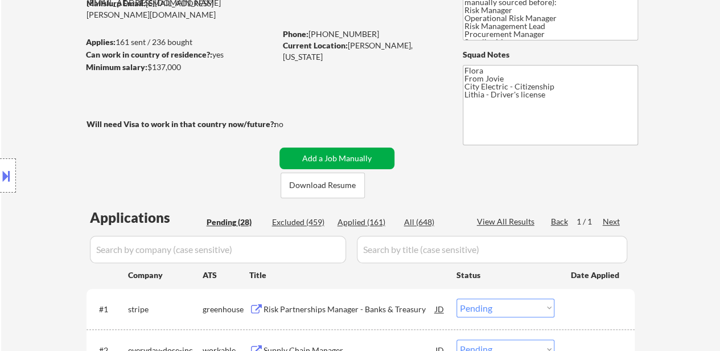
scroll to position [171, 0]
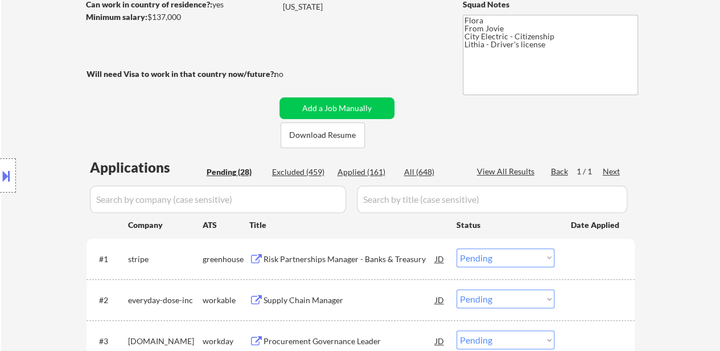
click at [365, 171] on div "Applied (161)" at bounding box center [366, 171] width 57 height 11
select select ""applied""
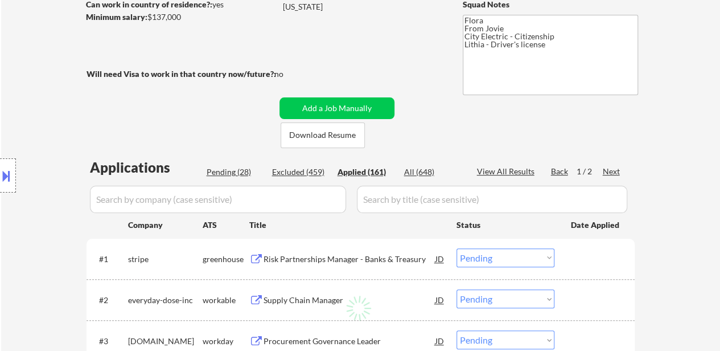
select select ""applied""
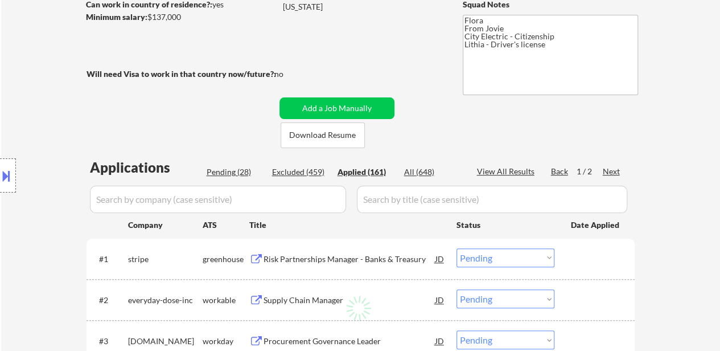
select select ""applied""
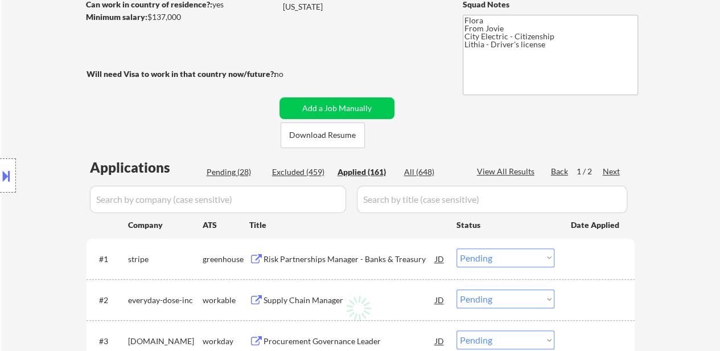
select select ""applied""
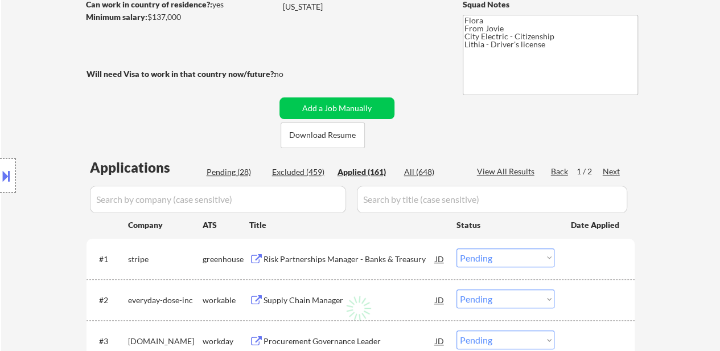
select select ""applied""
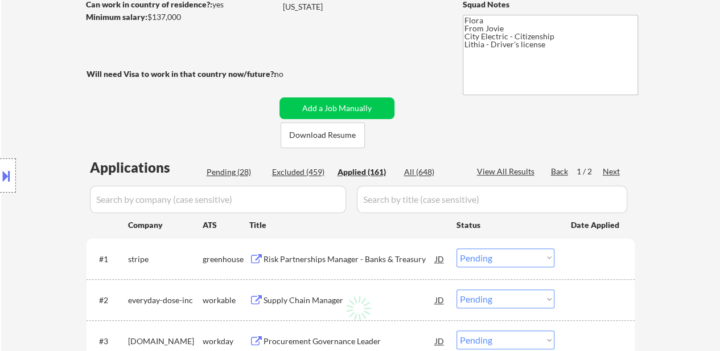
select select ""applied""
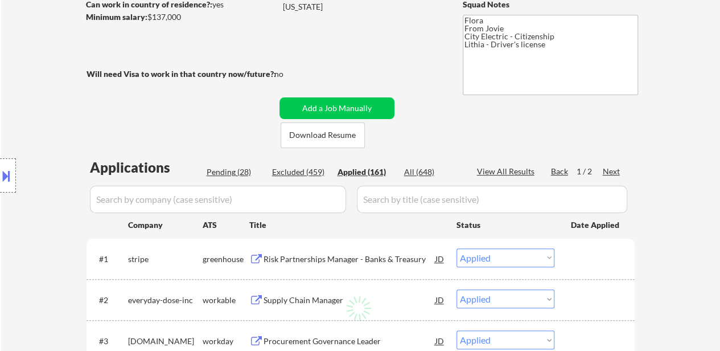
select select ""applied""
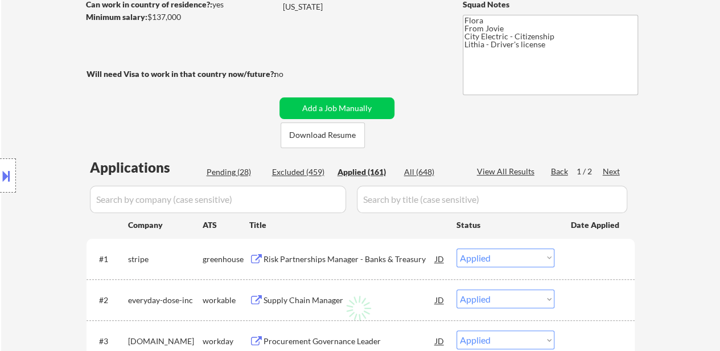
select select ""applied""
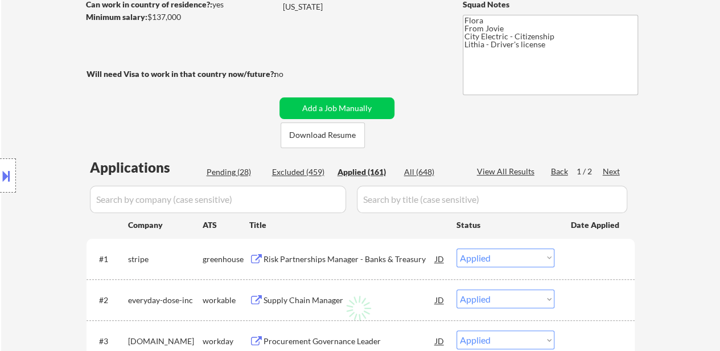
select select ""applied""
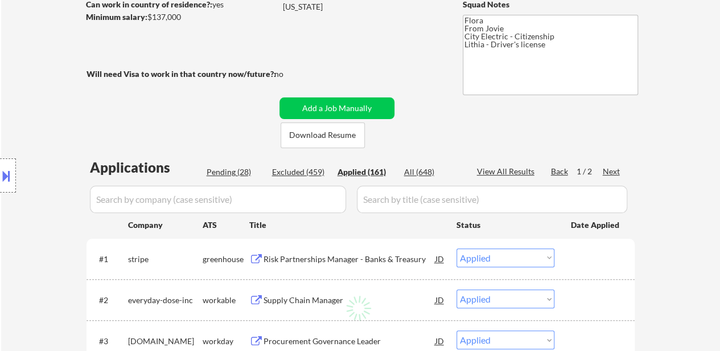
select select ""applied""
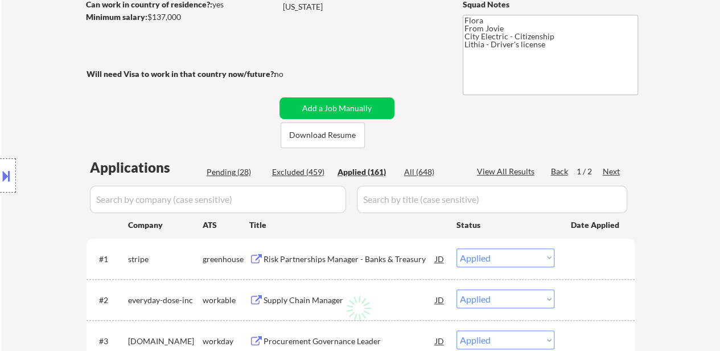
select select ""applied""
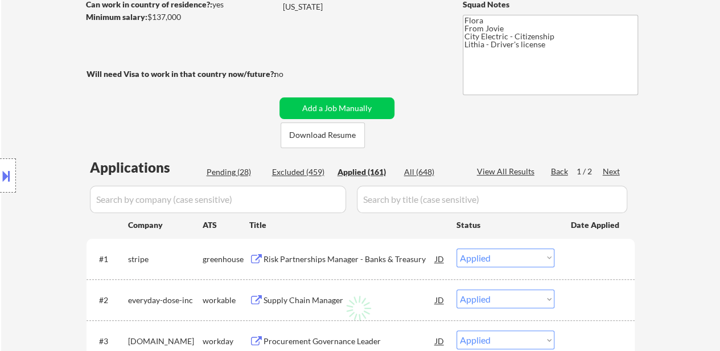
select select ""applied""
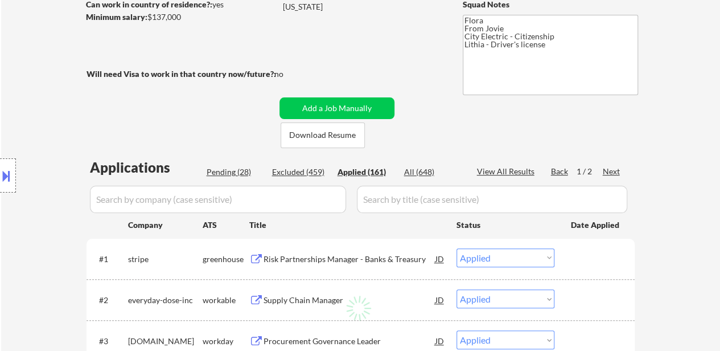
select select ""applied""
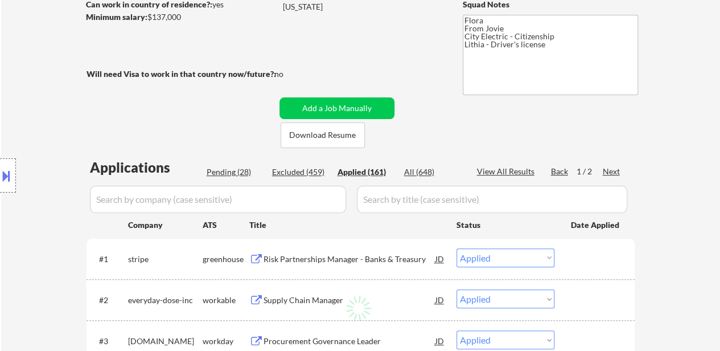
select select ""applied""
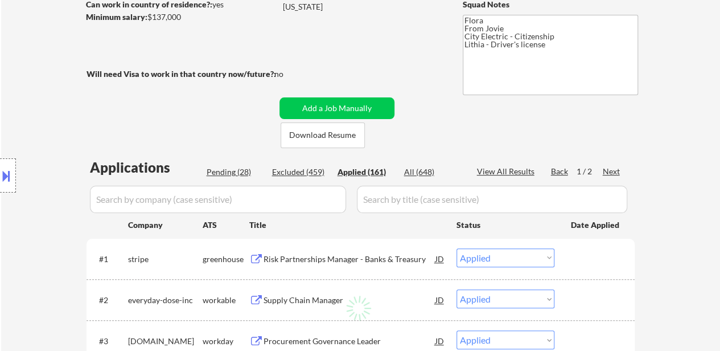
select select ""applied""
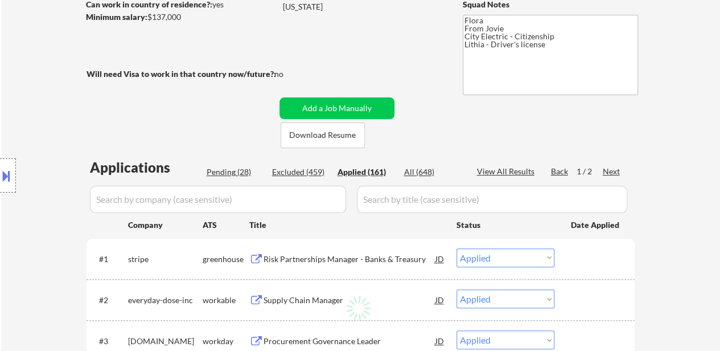
select select ""applied""
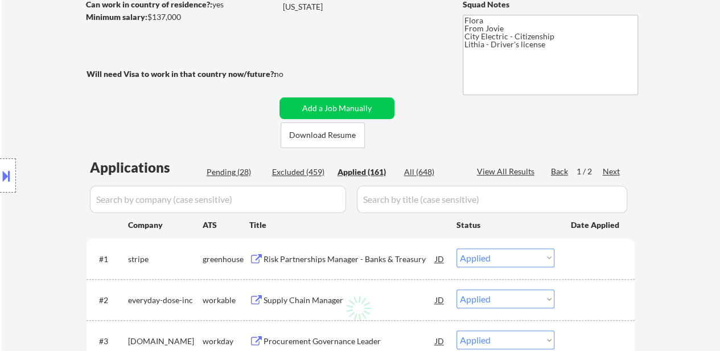
select select ""applied""
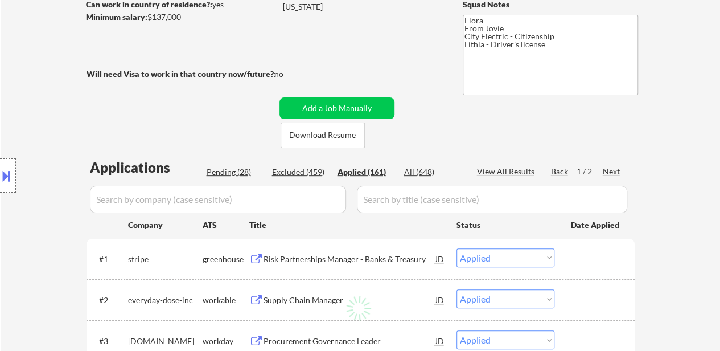
select select ""applied""
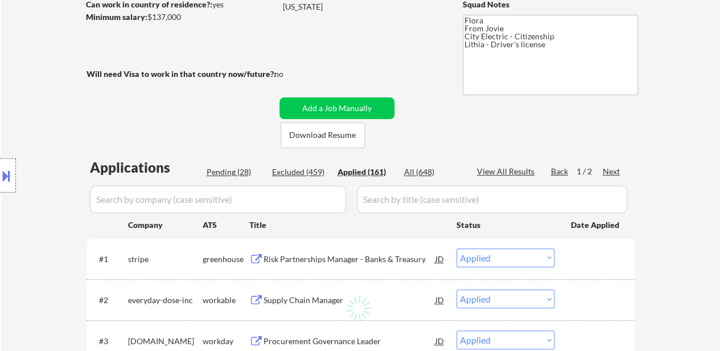
select select ""applied""
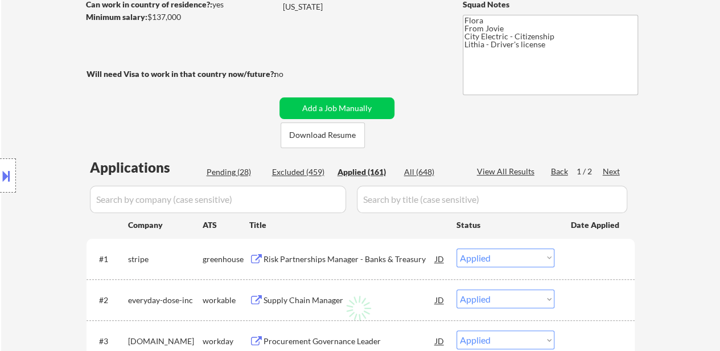
select select ""applied""
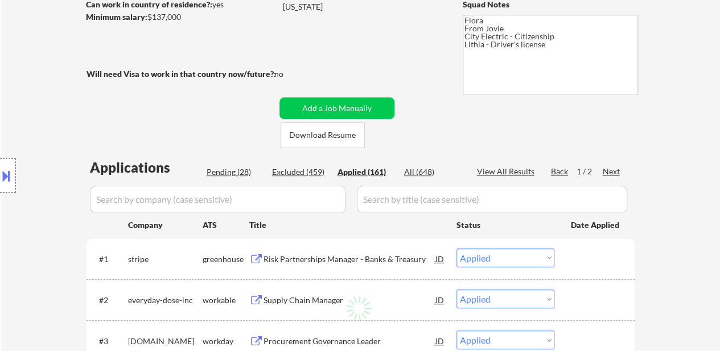
select select ""applied""
